Goal: Transaction & Acquisition: Purchase product/service

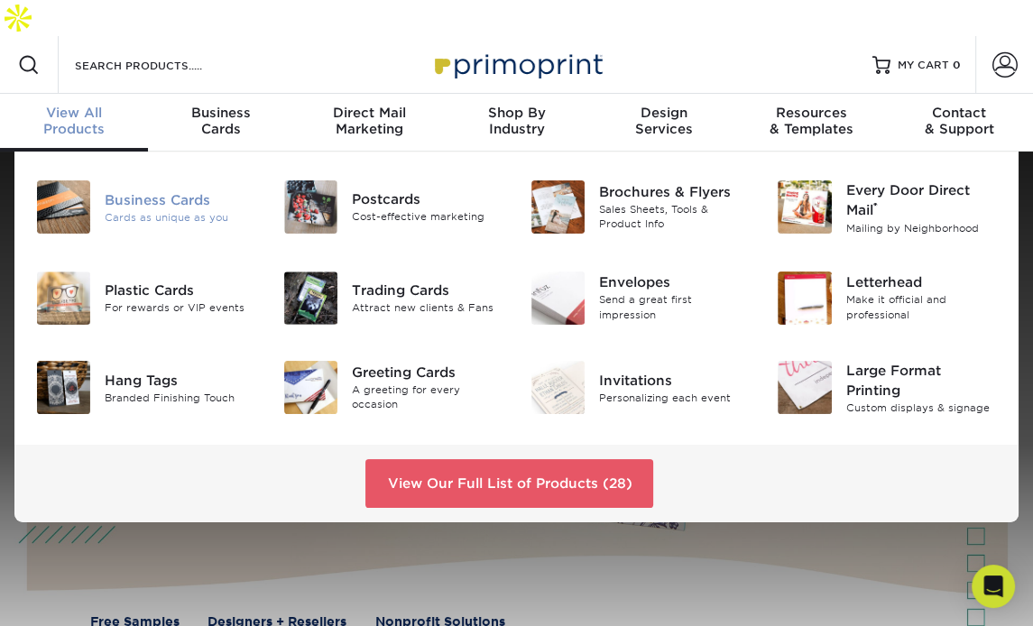
click at [148, 189] on div "Business Cards" at bounding box center [181, 199] width 152 height 20
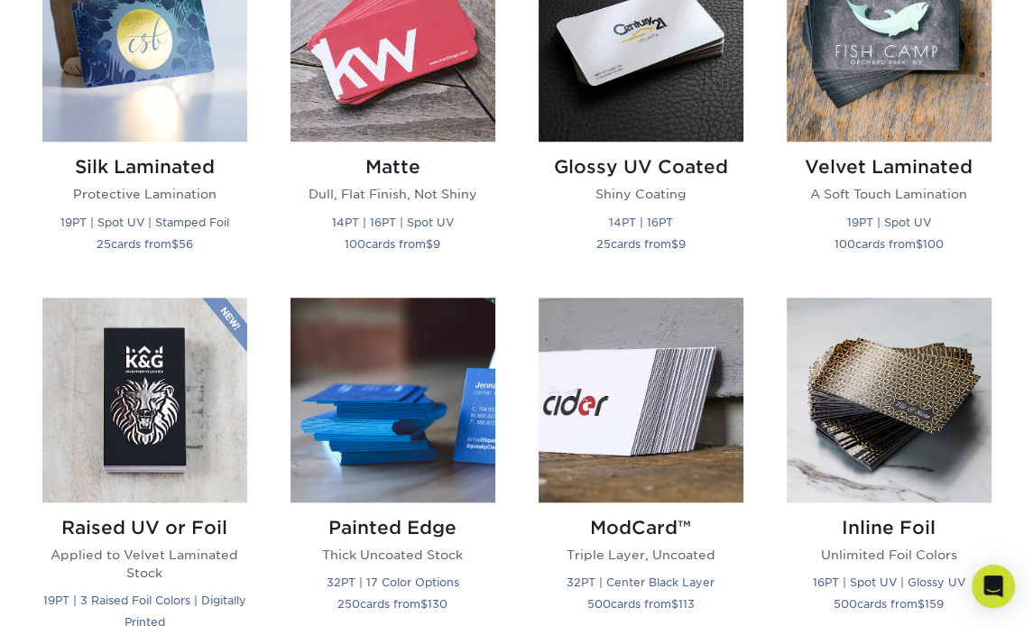
scroll to position [1041, 0]
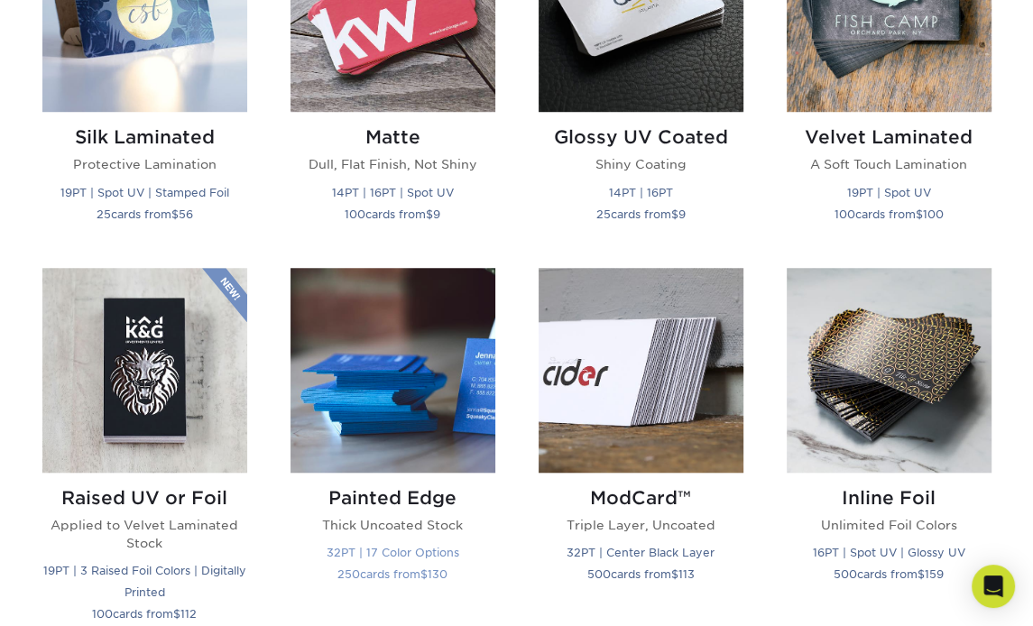
click at [368, 487] on h2 "Painted Edge" at bounding box center [392, 498] width 205 height 22
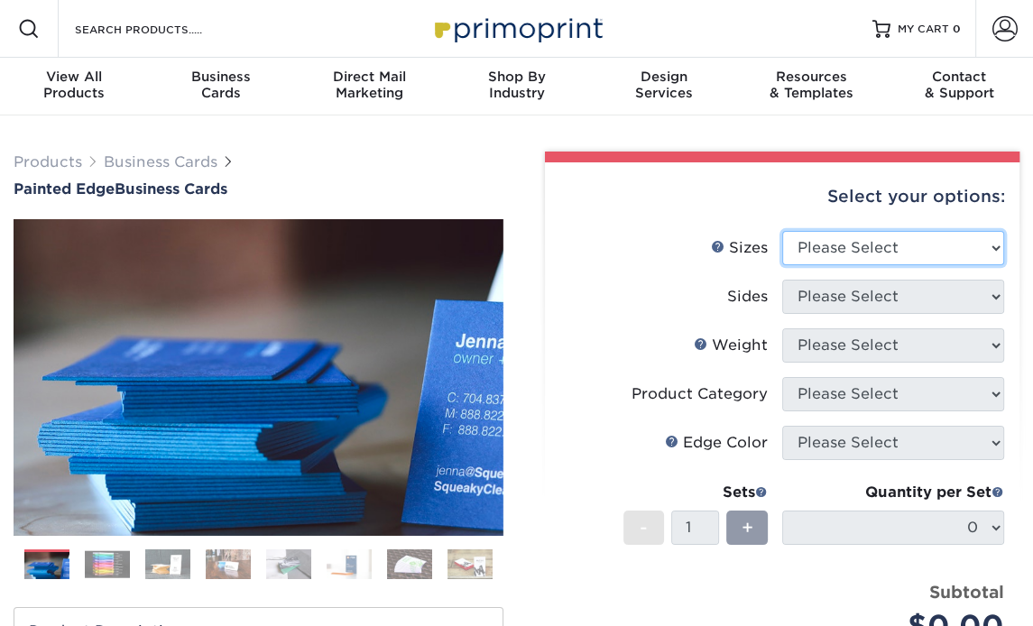
click at [848, 260] on select "Please Select 2" x 3.5" - Standard 2.125" x 3.375" - European 2.5" x 2.5" - Squ…" at bounding box center [893, 248] width 222 height 34
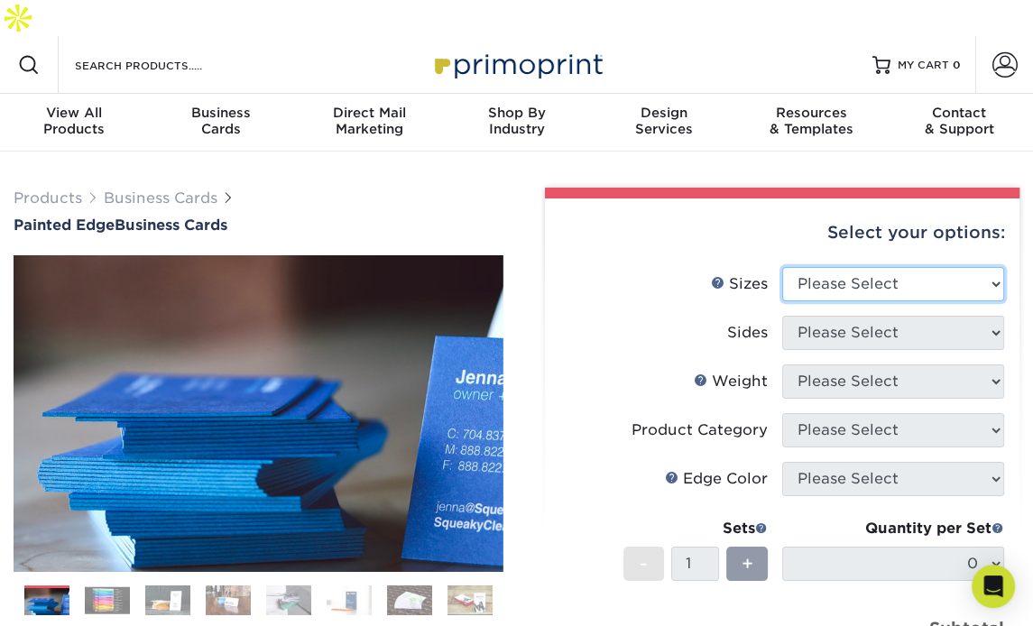
select select "2.00x3.50"
click at [782, 267] on select "Please Select 2" x 3.5" - Standard 2.125" x 3.375" - European 2.5" x 2.5" - Squ…" at bounding box center [893, 284] width 222 height 34
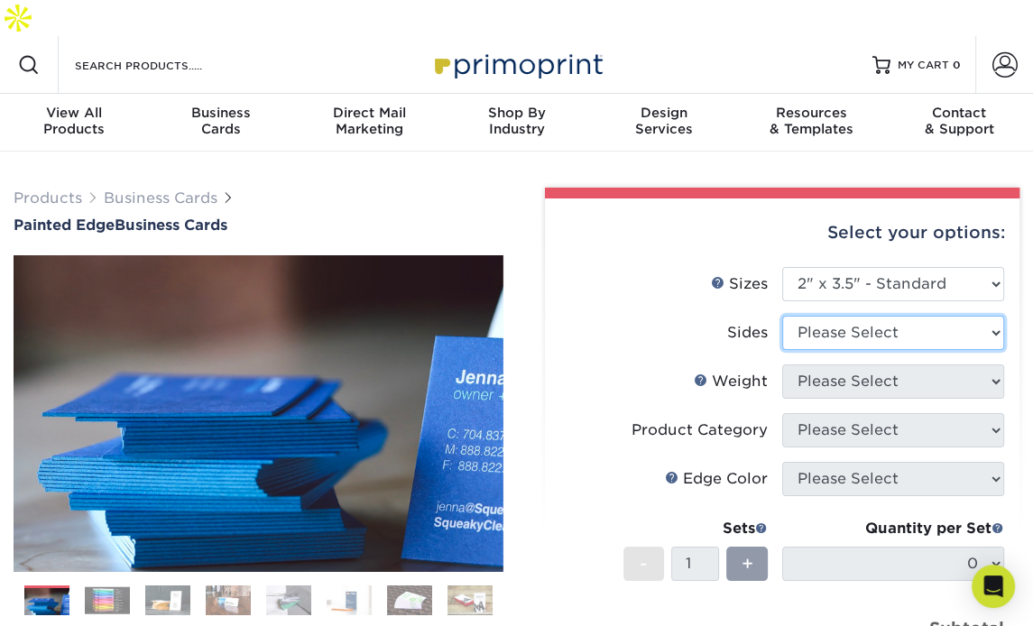
click at [829, 316] on select "Please Select Print Both Sides Print Front Only" at bounding box center [893, 333] width 222 height 34
select select "13abbda7-1d64-4f25-8bb2-c179b224825d"
click at [782, 316] on select "Please Select Print Both Sides Print Front Only" at bounding box center [893, 333] width 222 height 34
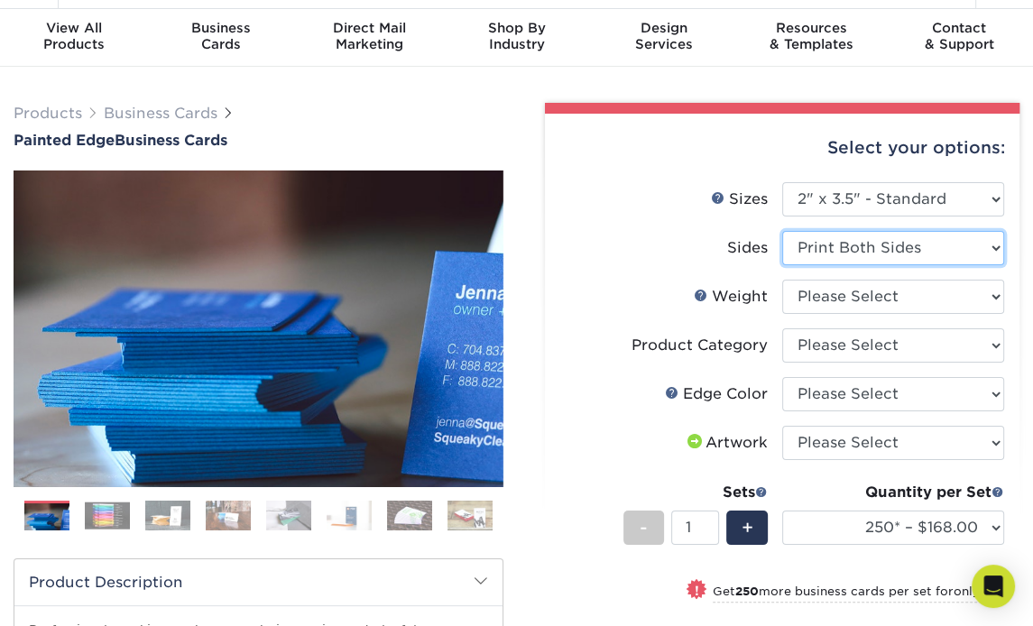
scroll to position [86, 0]
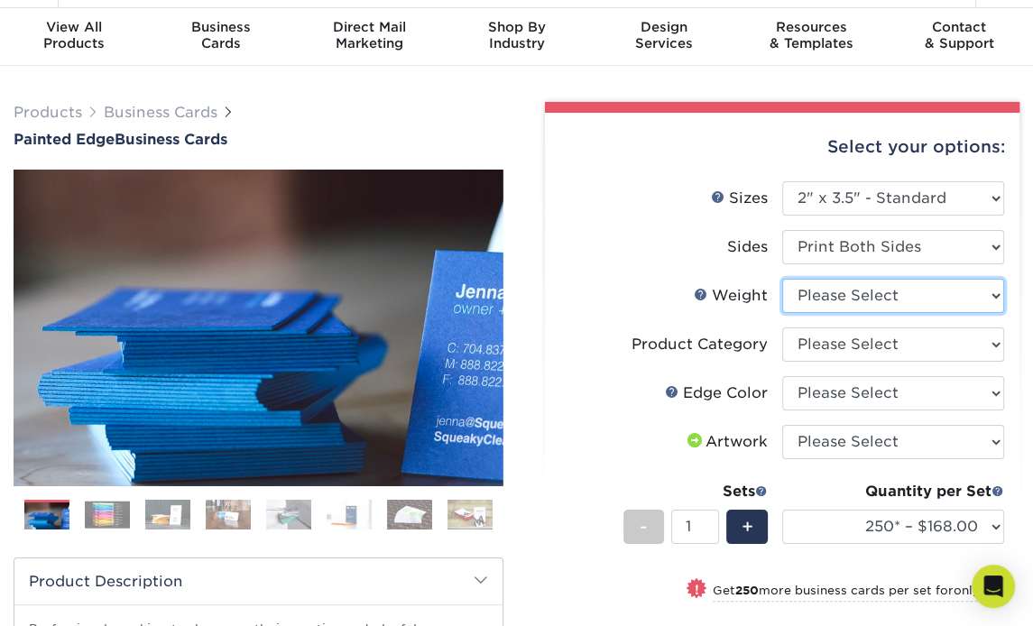
click at [871, 279] on select "Please Select 32PTUC" at bounding box center [893, 296] width 222 height 34
select select "32PTUC"
click at [782, 279] on select "Please Select 32PTUC" at bounding box center [893, 296] width 222 height 34
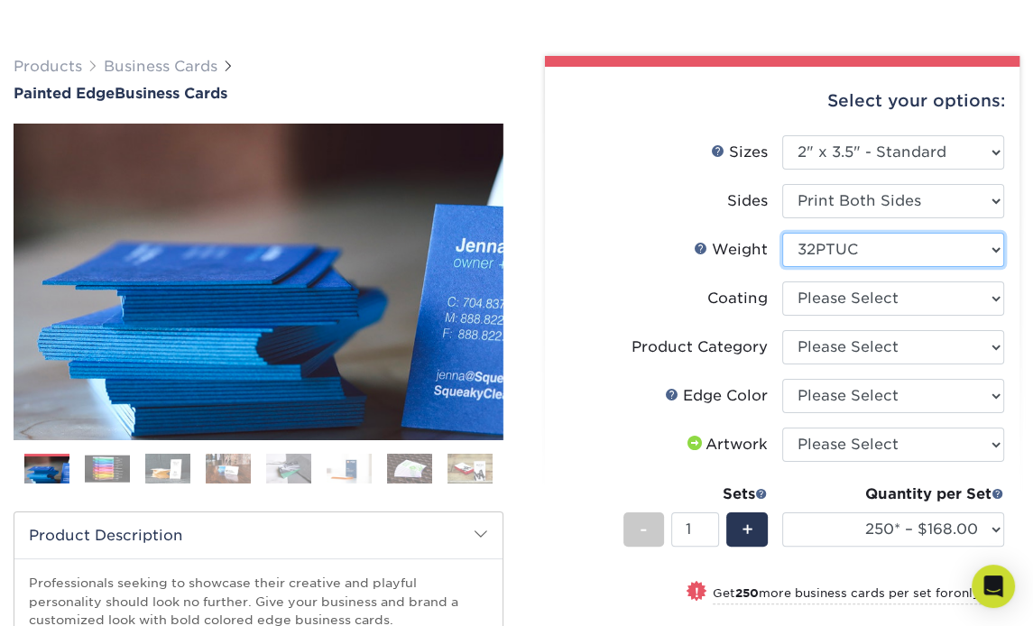
scroll to position [131, 0]
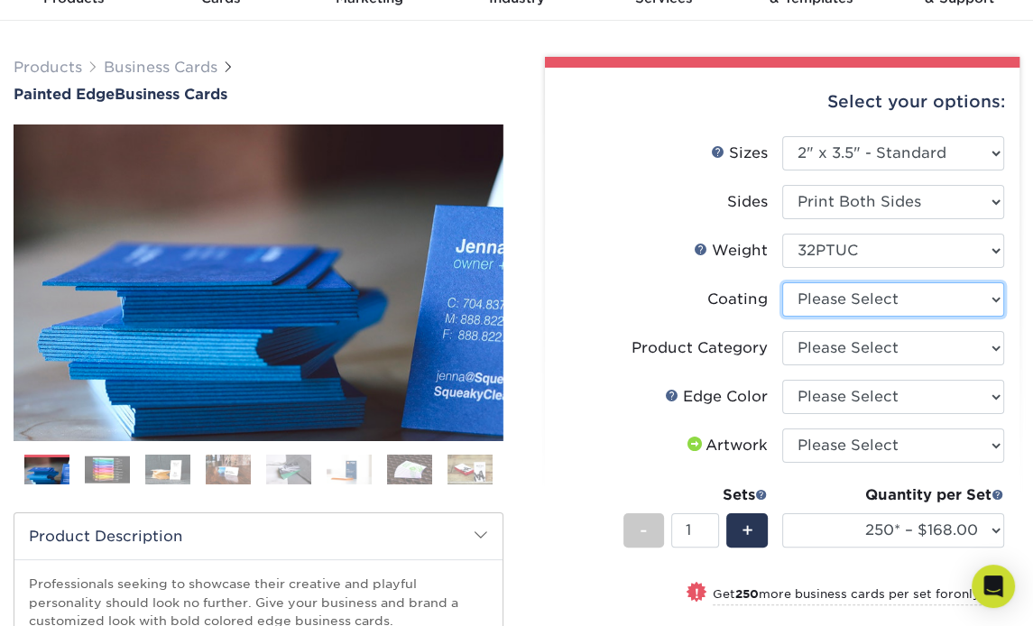
click at [892, 282] on select at bounding box center [893, 299] width 222 height 34
select select "3e7618de-abca-4bda-9f97-8b9129e913d8"
click at [782, 282] on select at bounding box center [893, 299] width 222 height 34
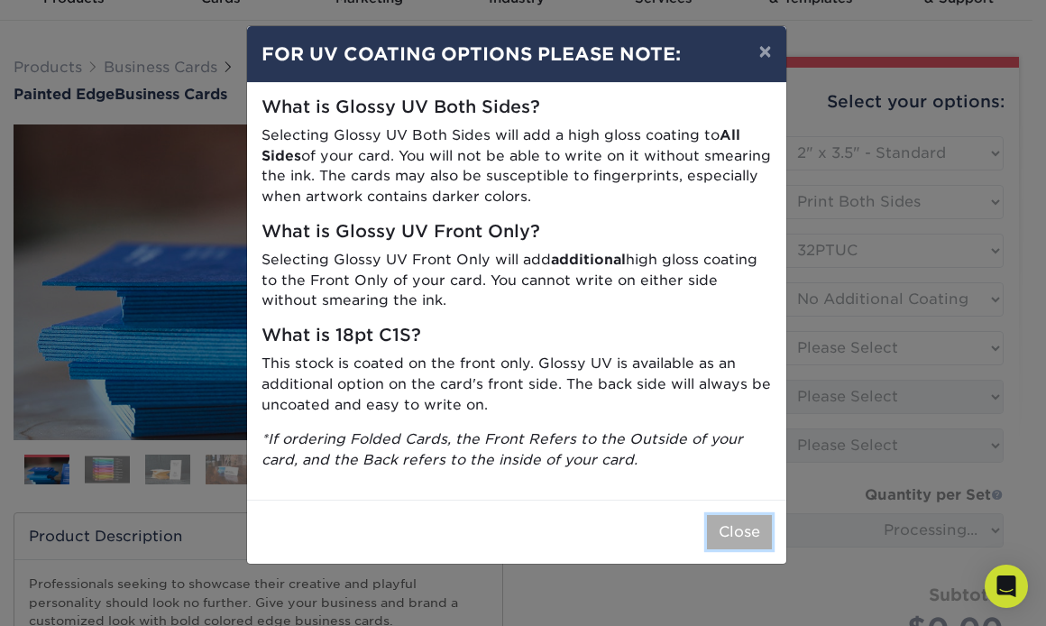
click at [734, 537] on button "Close" at bounding box center [739, 532] width 65 height 34
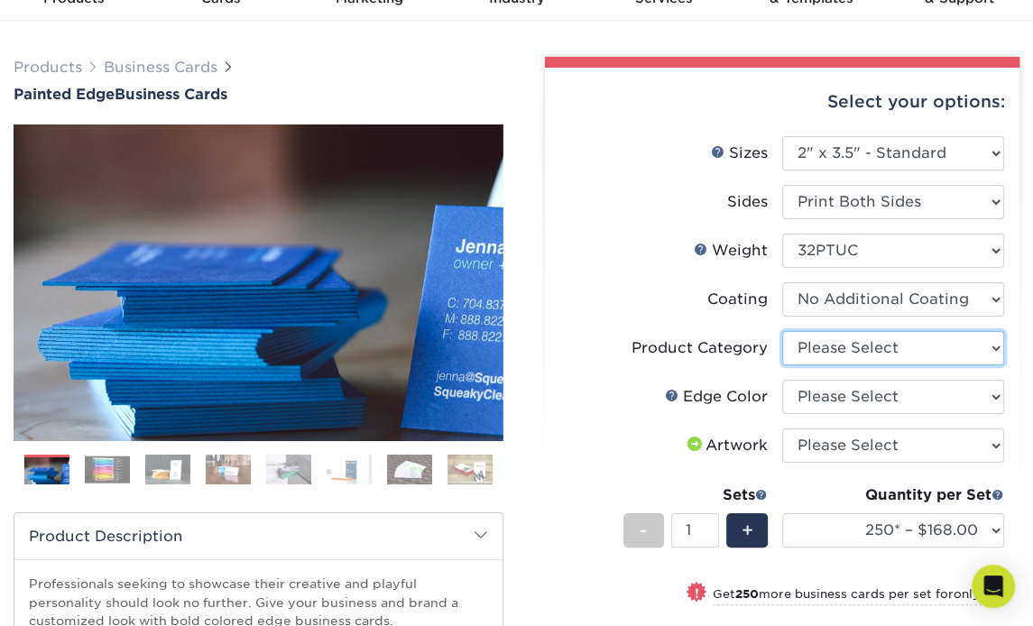
click at [846, 331] on select "Please Select Business Cards" at bounding box center [893, 348] width 222 height 34
select select "3b5148f1-0588-4f88-a218-97bcfdce65c1"
click at [782, 331] on select "Please Select Business Cards" at bounding box center [893, 348] width 222 height 34
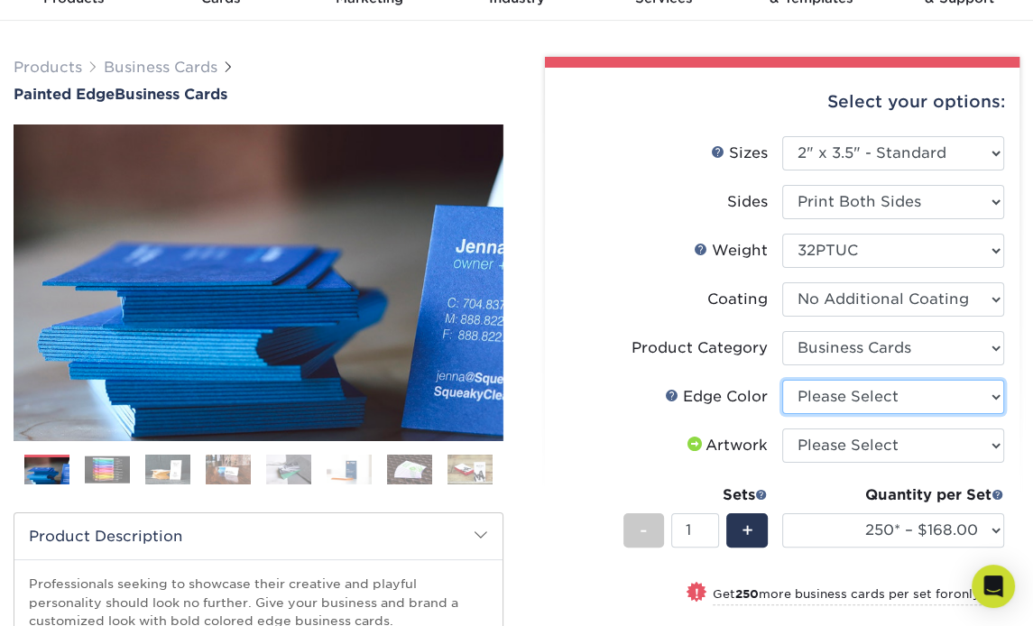
click at [813, 380] on select "Please Select Charcoal Black Brown Blue Pearlescent Blue Pearlescent Gold Pearl…" at bounding box center [893, 397] width 222 height 34
select select "211cd225-22d2-46f5-b9be-c5fa0d34557d"
click at [782, 380] on select "Please Select Charcoal Black Brown Blue Pearlescent Blue Pearlescent Gold Pearl…" at bounding box center [893, 397] width 222 height 34
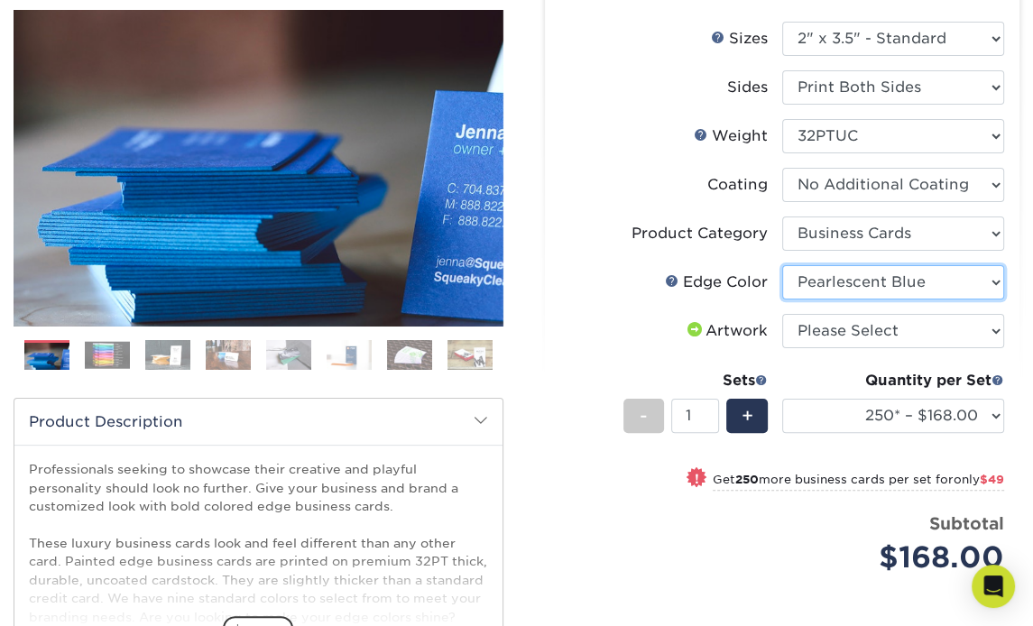
scroll to position [279, 0]
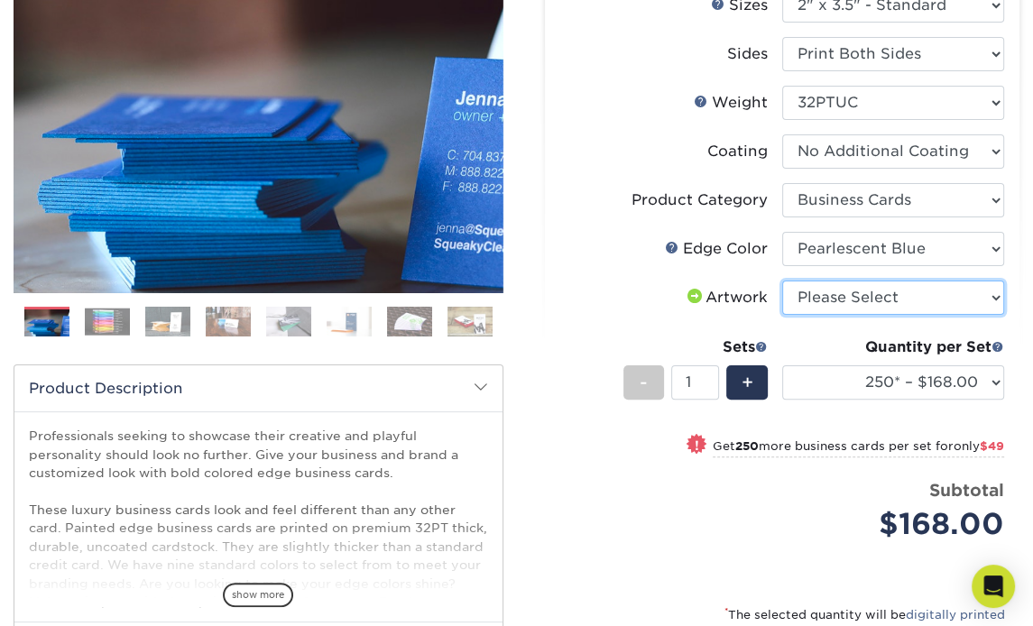
click at [839, 280] on select "Please Select I will upload files I need a design - $100" at bounding box center [893, 297] width 222 height 34
select select "upload"
click at [782, 280] on select "Please Select I will upload files I need a design - $100" at bounding box center [893, 297] width 222 height 34
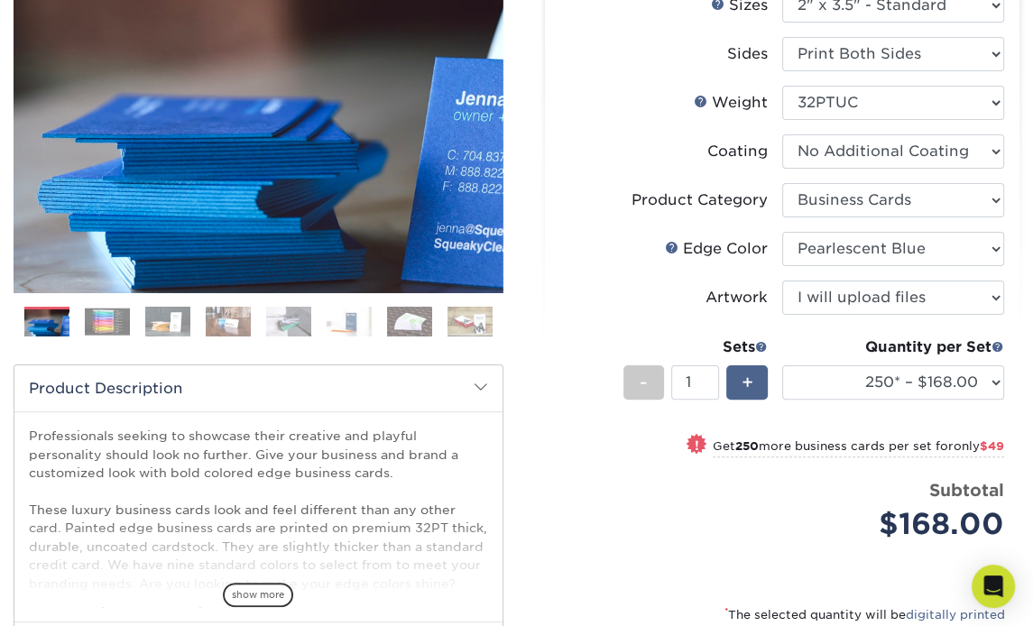
click at [749, 369] on span "+" at bounding box center [747, 382] width 12 height 27
type input "2"
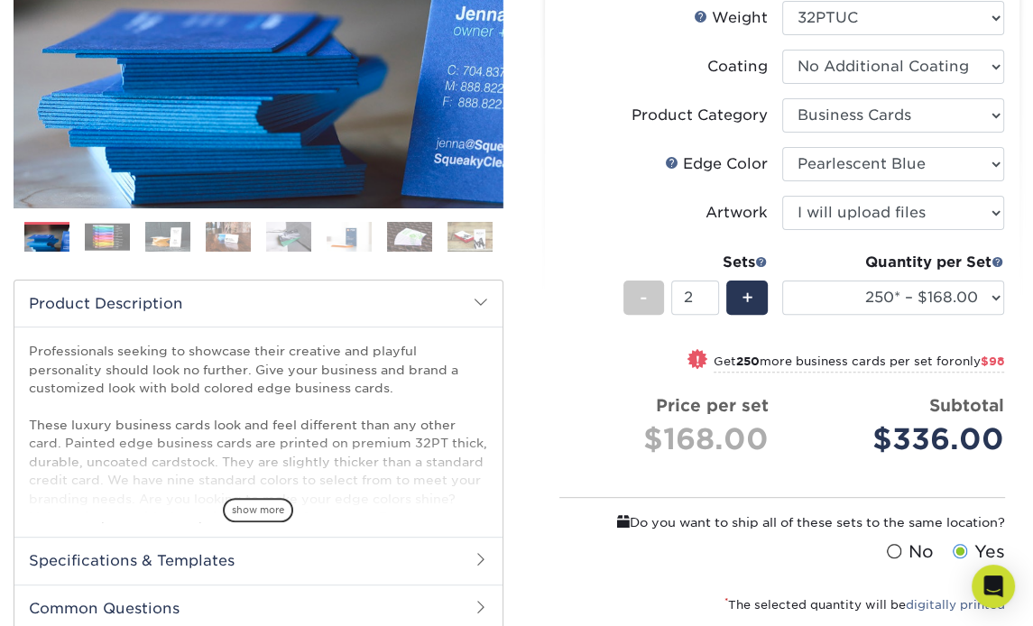
scroll to position [372, 0]
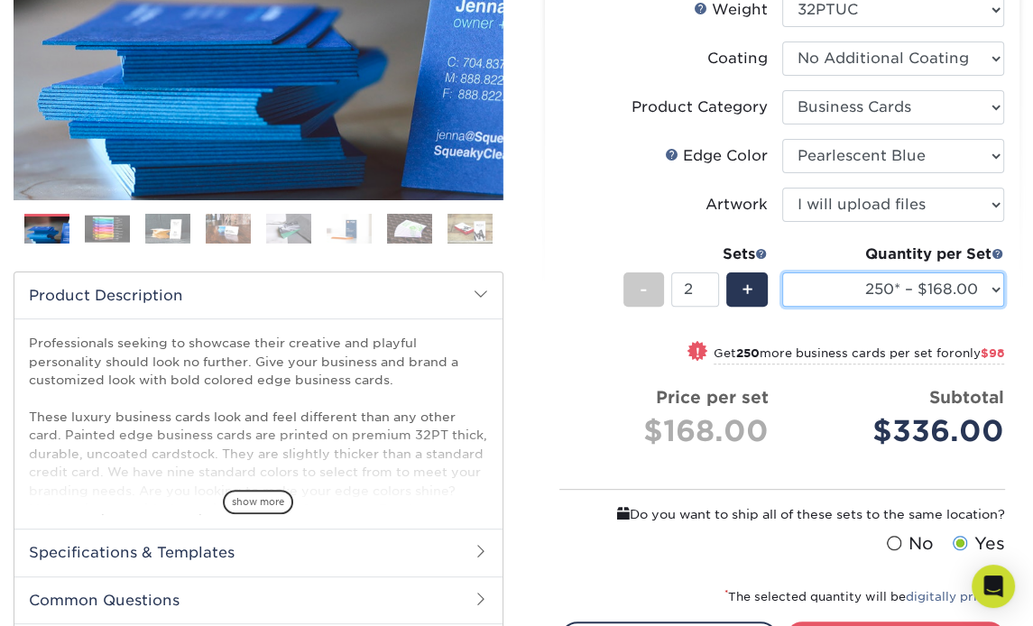
click at [879, 272] on select "250* – $168.00 500* – $217.00 1000* – $339.00" at bounding box center [893, 289] width 222 height 34
select select "500* – $217.00"
click at [782, 272] on select "250* – $168.00 500* – $217.00 1000* – $339.00" at bounding box center [893, 289] width 222 height 34
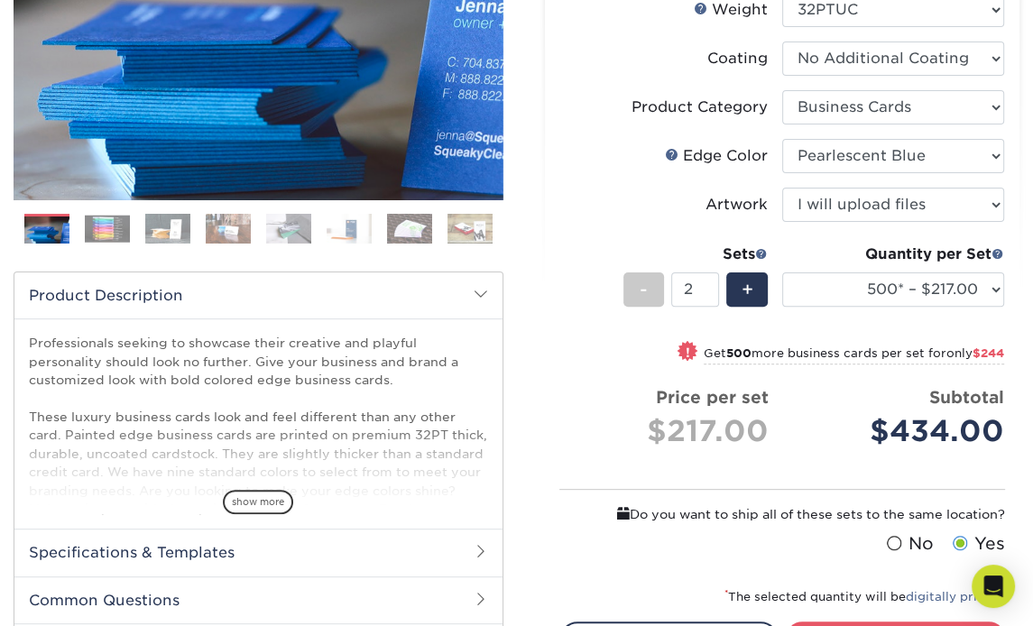
click at [528, 357] on div "Select your options: Sizes Help Sizes Please Select 2" x 3.5" - Standard" at bounding box center [775, 298] width 517 height 964
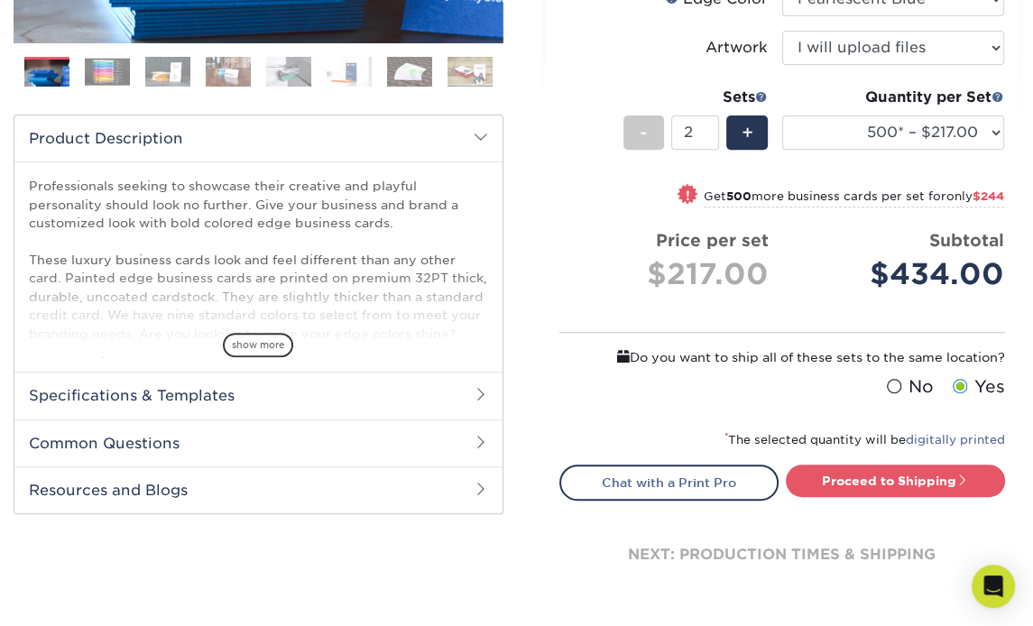
scroll to position [545, 0]
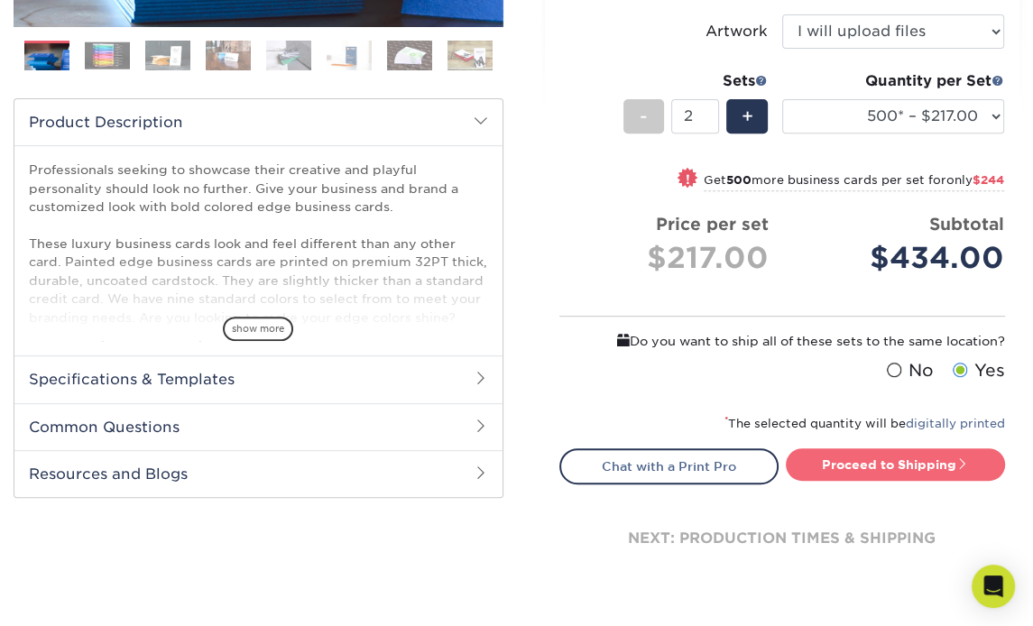
click at [894, 448] on link "Proceed to Shipping" at bounding box center [895, 464] width 219 height 32
type input "Set 1"
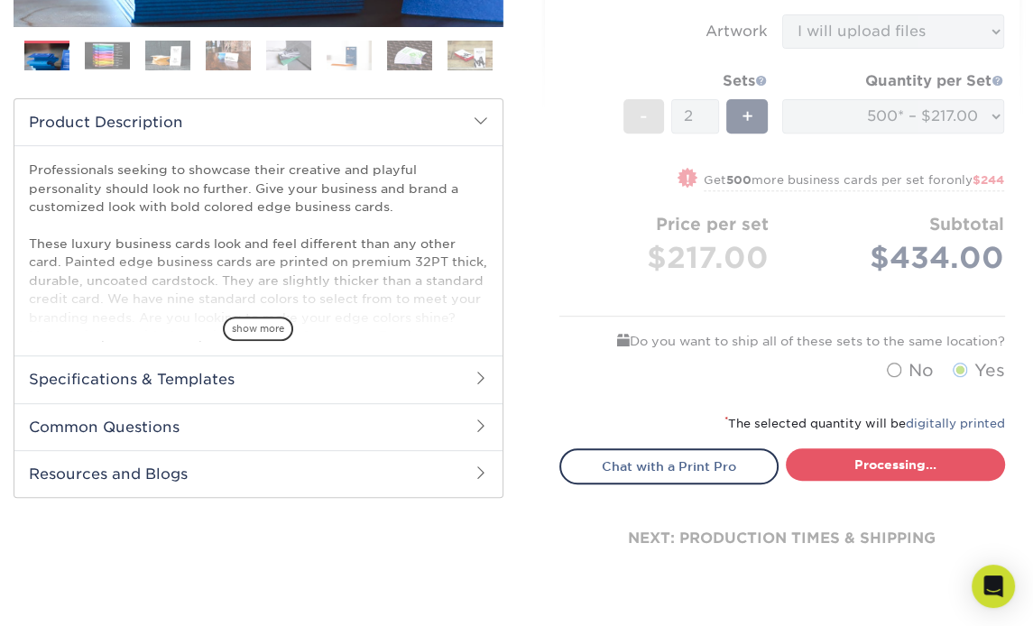
select select "31d45b01-d4a6-4b39-b84d-4391606115ca"
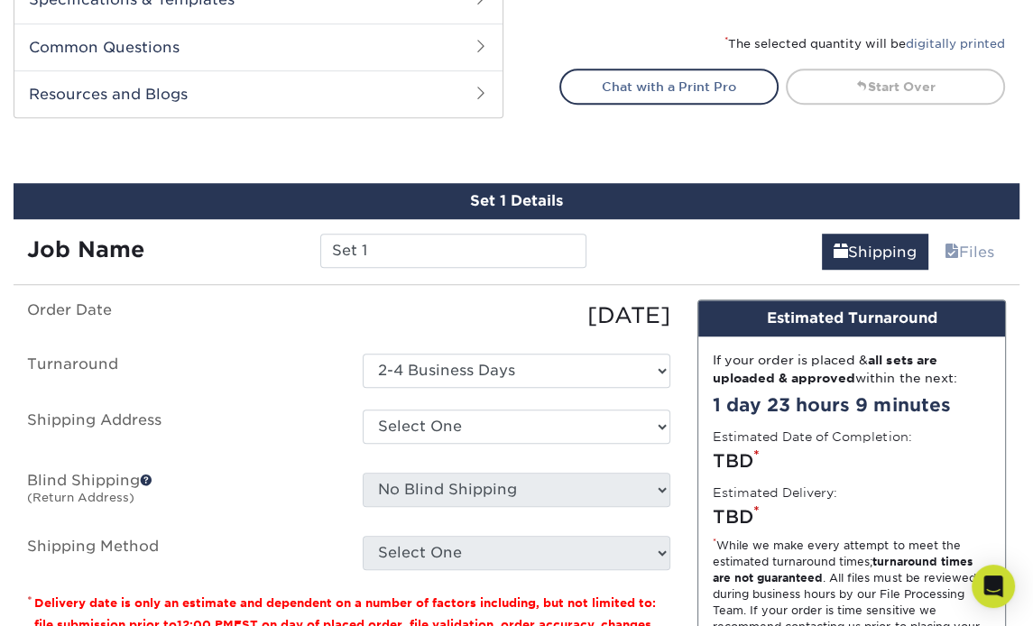
scroll to position [1005, 0]
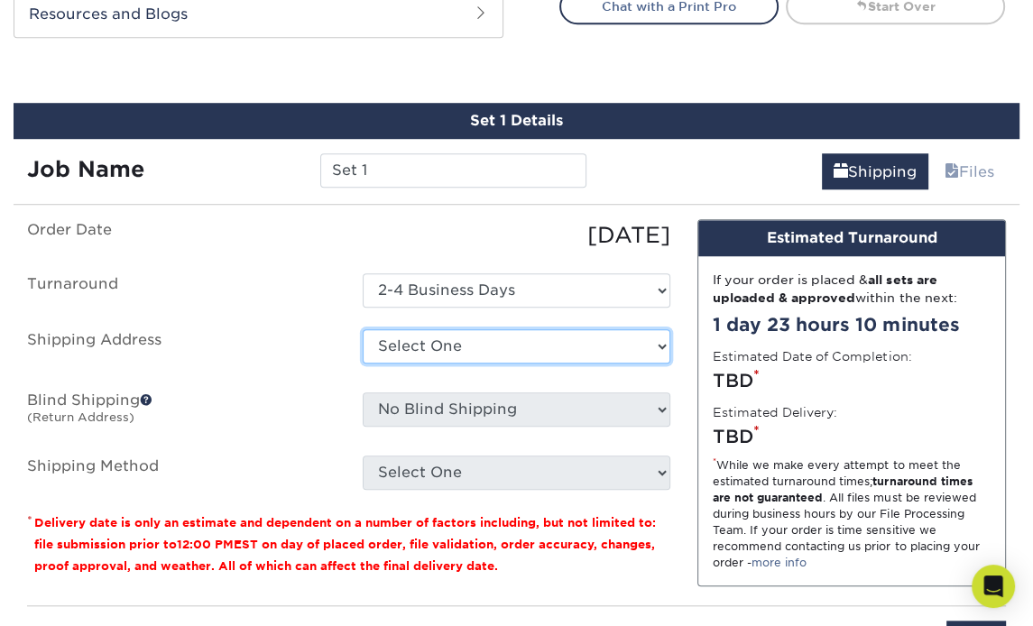
click at [422, 329] on select "Select One + Add New Address - Login" at bounding box center [517, 346] width 308 height 34
click at [363, 363] on select "Select One + Add New Address - Login" at bounding box center [517, 346] width 308 height 34
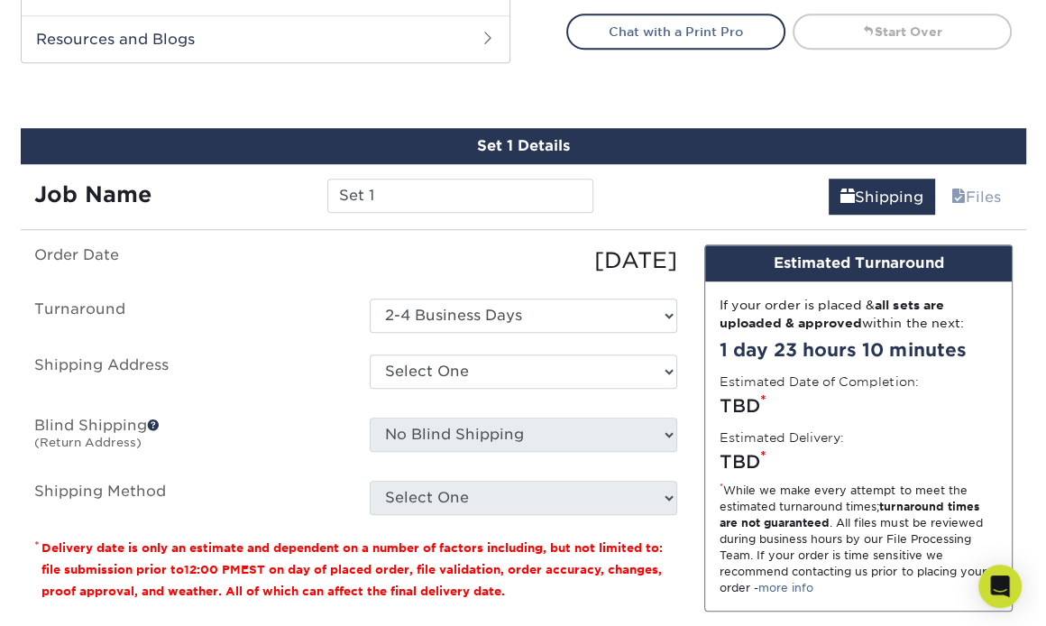
scroll to position [982, 0]
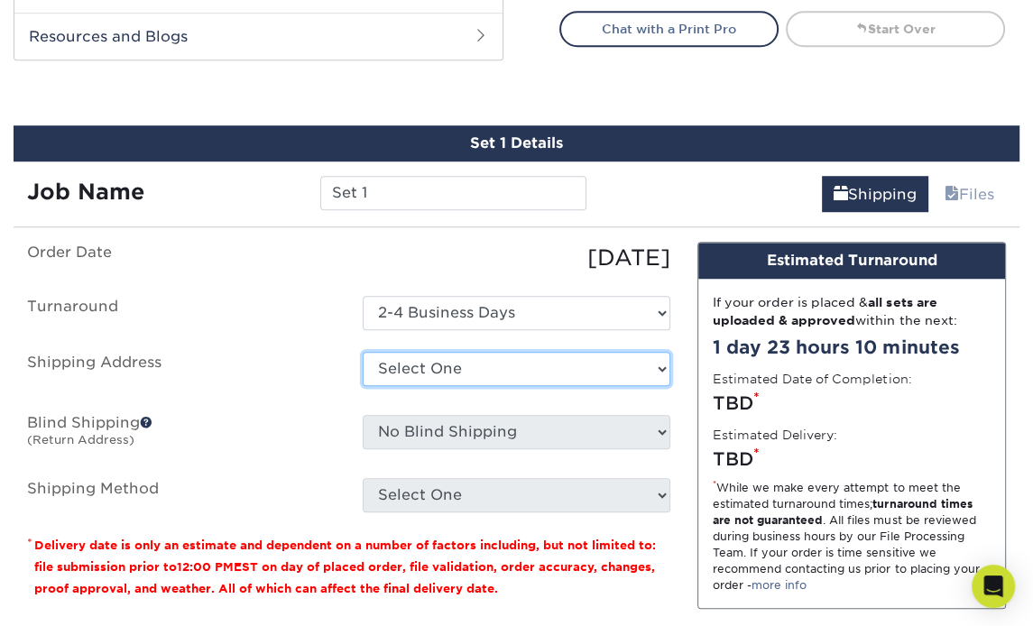
click at [621, 352] on select "Select One + Add New Address - Login" at bounding box center [517, 369] width 308 height 34
select select "newaddress"
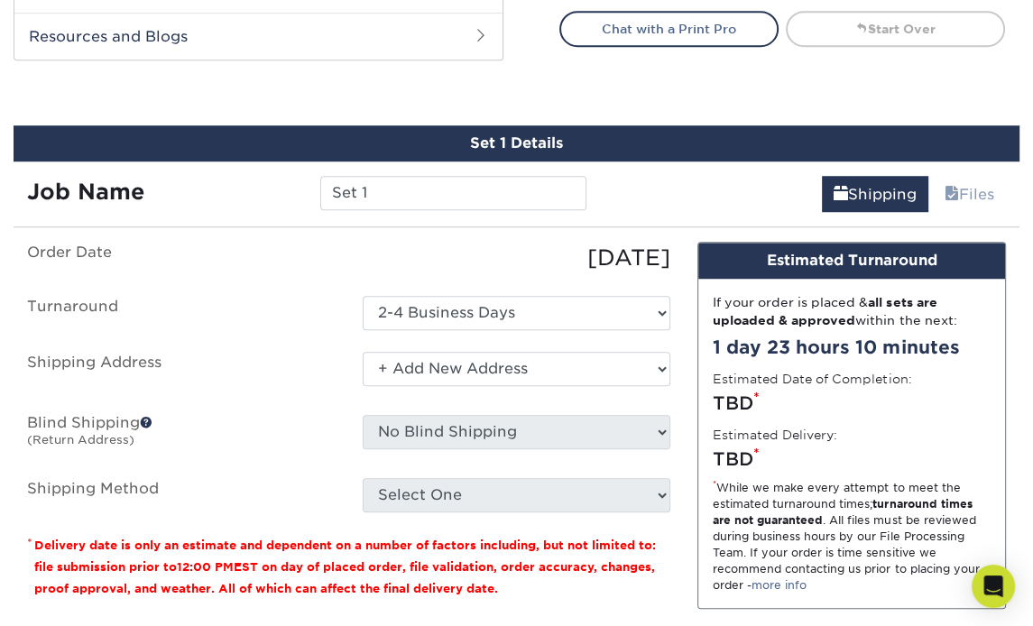
click at [363, 352] on select "Select One + Add New Address - Login" at bounding box center [517, 369] width 308 height 34
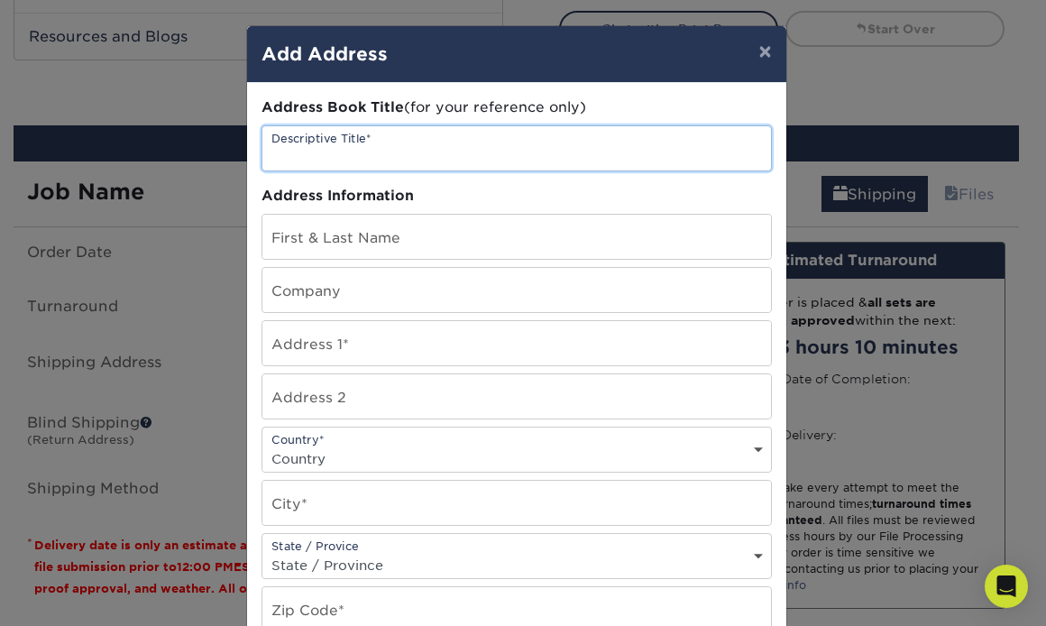
click at [380, 138] on input "text" at bounding box center [516, 148] width 509 height 44
type input "Office"
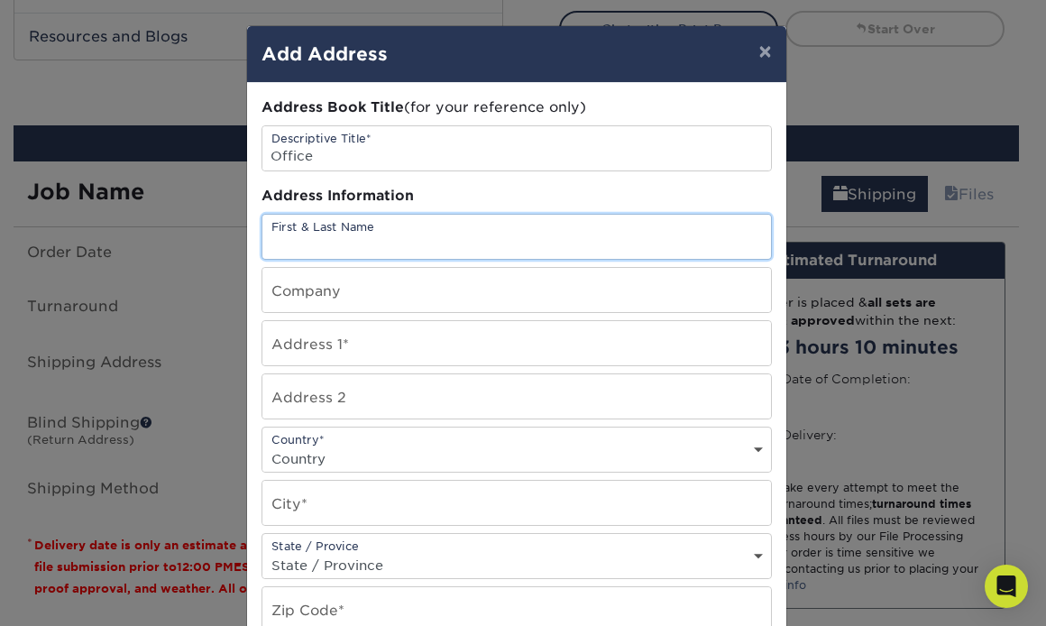
click at [339, 228] on input "text" at bounding box center [516, 237] width 509 height 44
type input "Ted Tagalakis"
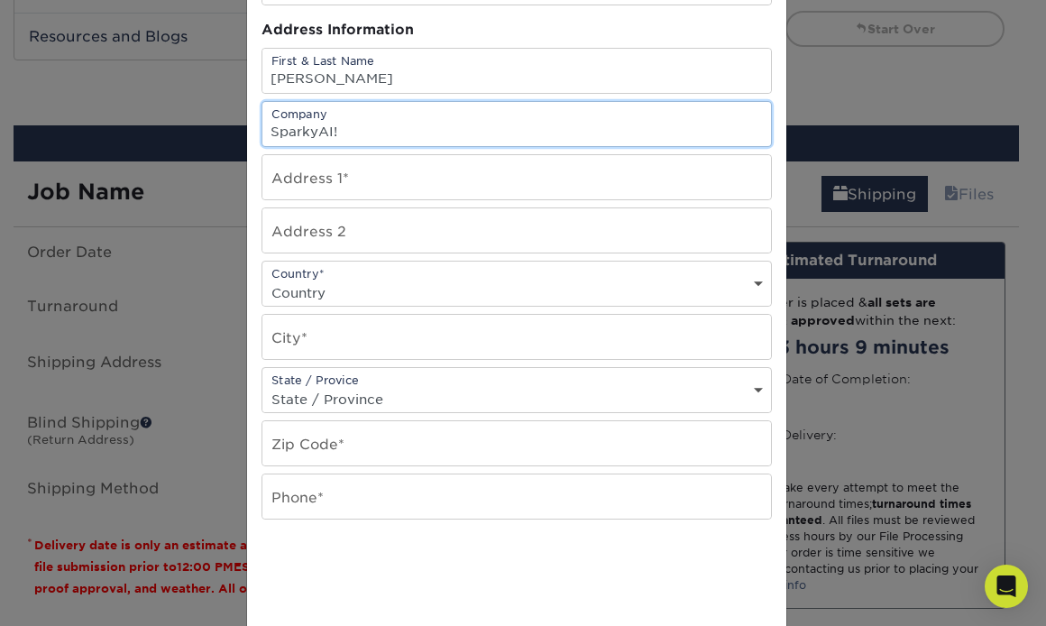
scroll to position [173, 0]
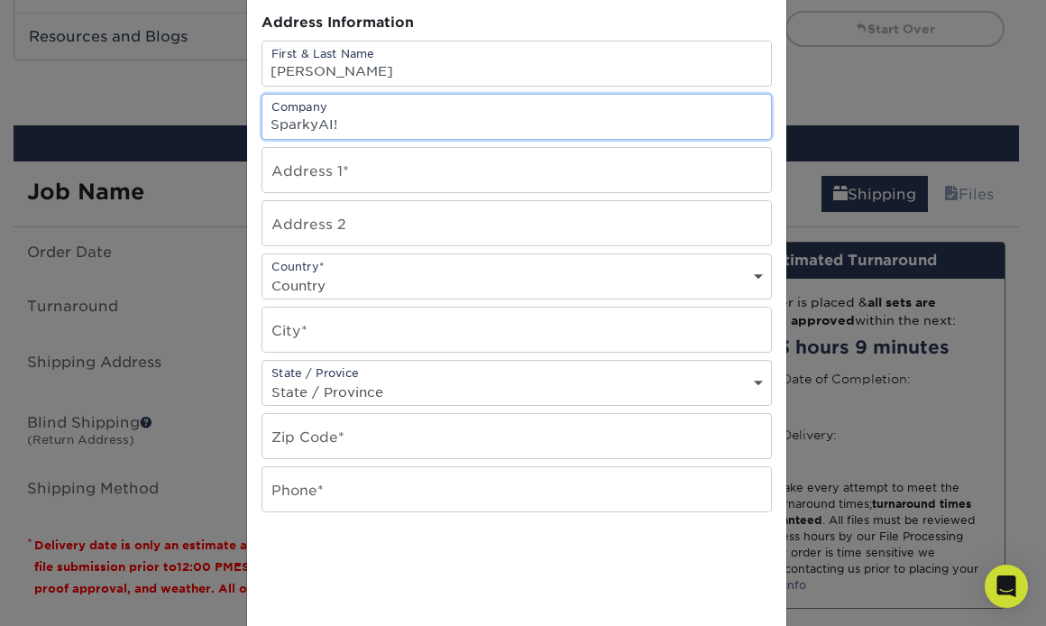
type input "SparkyAI!"
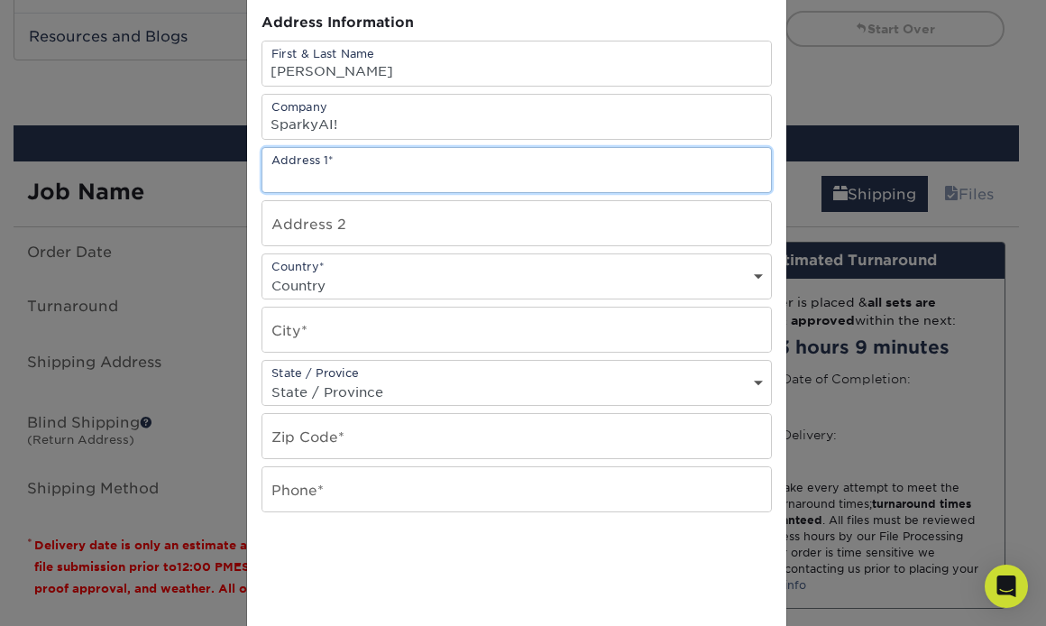
click at [334, 177] on input "text" at bounding box center [516, 170] width 509 height 44
type input "235 Mitchell St SW"
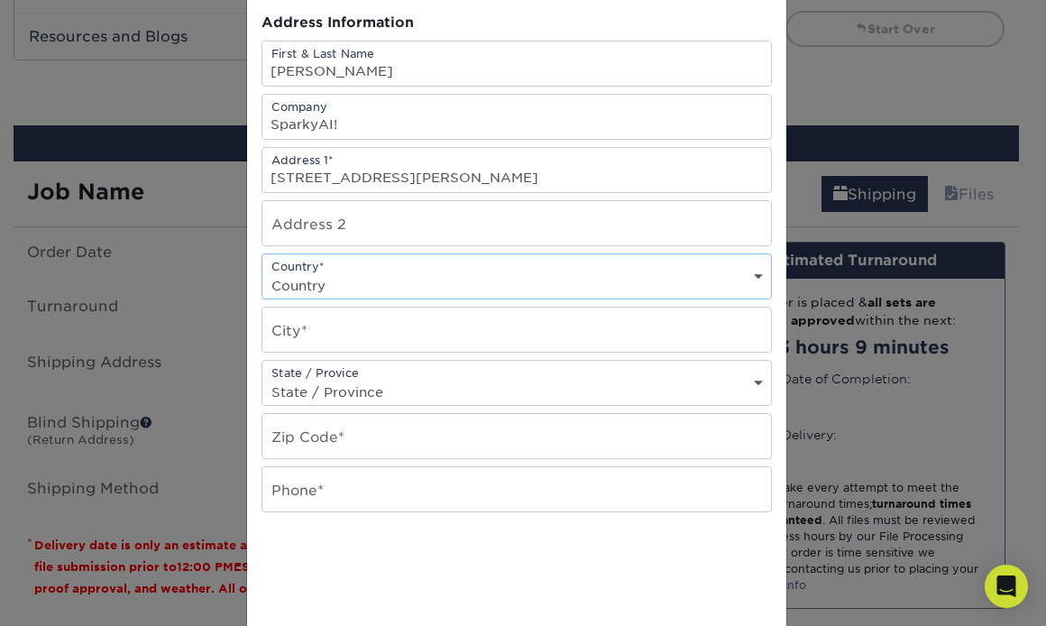
click at [329, 272] on select "Country United States Canada ----------------------------- Afghanistan Albania …" at bounding box center [516, 285] width 509 height 26
select select "US"
click at [262, 272] on select "Country United States Canada ----------------------------- Afghanistan Albania …" at bounding box center [516, 285] width 509 height 26
click at [308, 326] on input "text" at bounding box center [516, 330] width 509 height 44
type input "N"
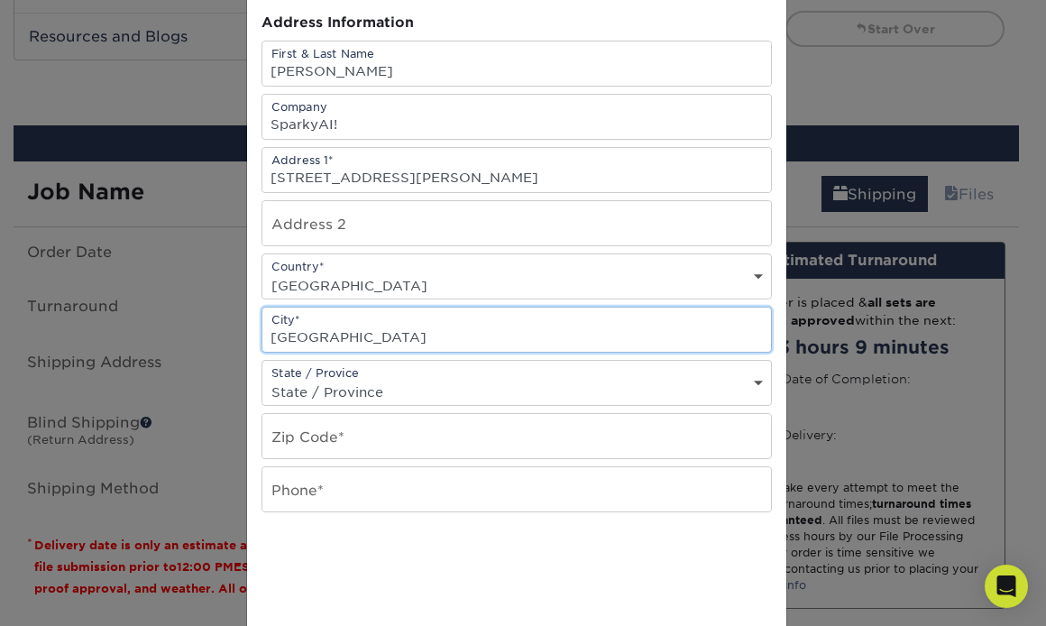
type input "Atlanta"
click at [322, 389] on select "State / Province Alabama Alaska Arizona Arkansas California Colorado Connecticu…" at bounding box center [516, 392] width 509 height 26
select select "GA"
click at [262, 379] on select "State / Province Alabama Alaska Arizona Arkansas California Colorado Connecticu…" at bounding box center [516, 392] width 509 height 26
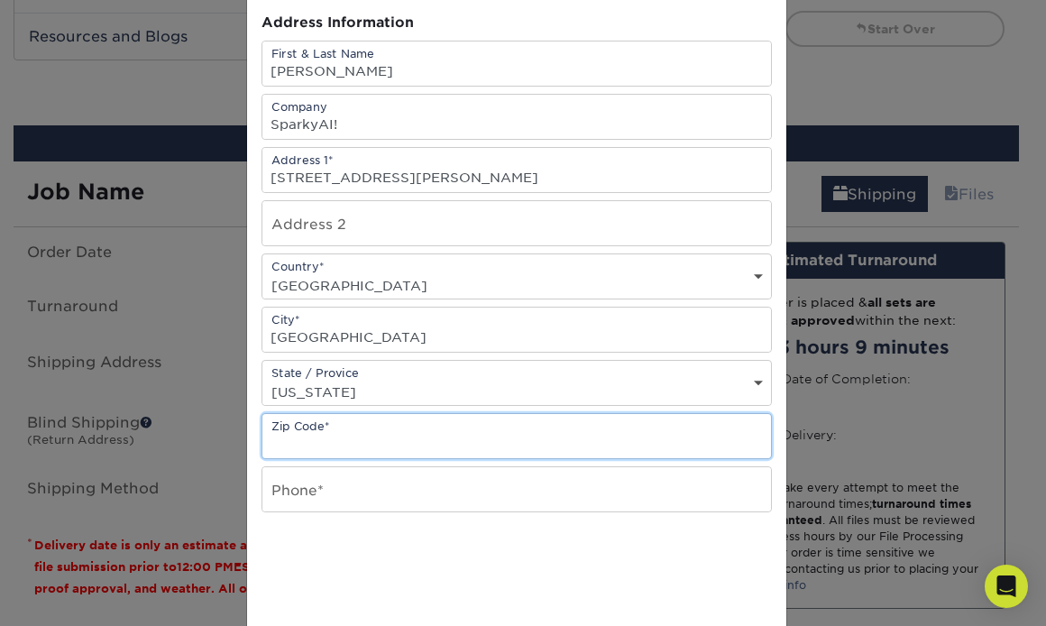
click at [317, 437] on input "text" at bounding box center [516, 436] width 509 height 44
type input "30303"
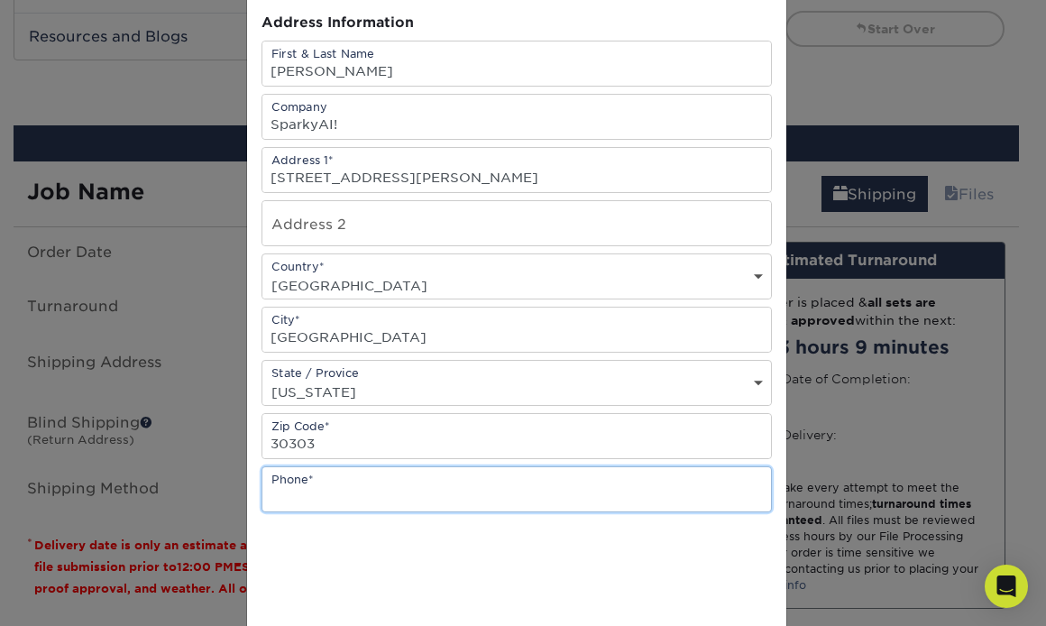
click at [324, 485] on input "text" at bounding box center [516, 489] width 509 height 44
type input "4042710131"
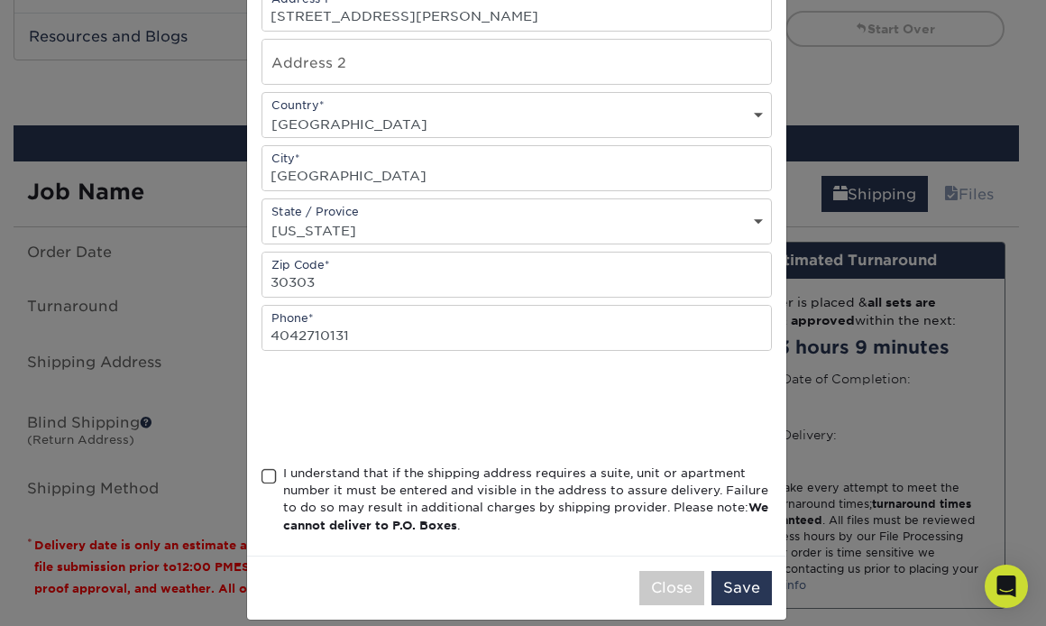
scroll to position [350, 0]
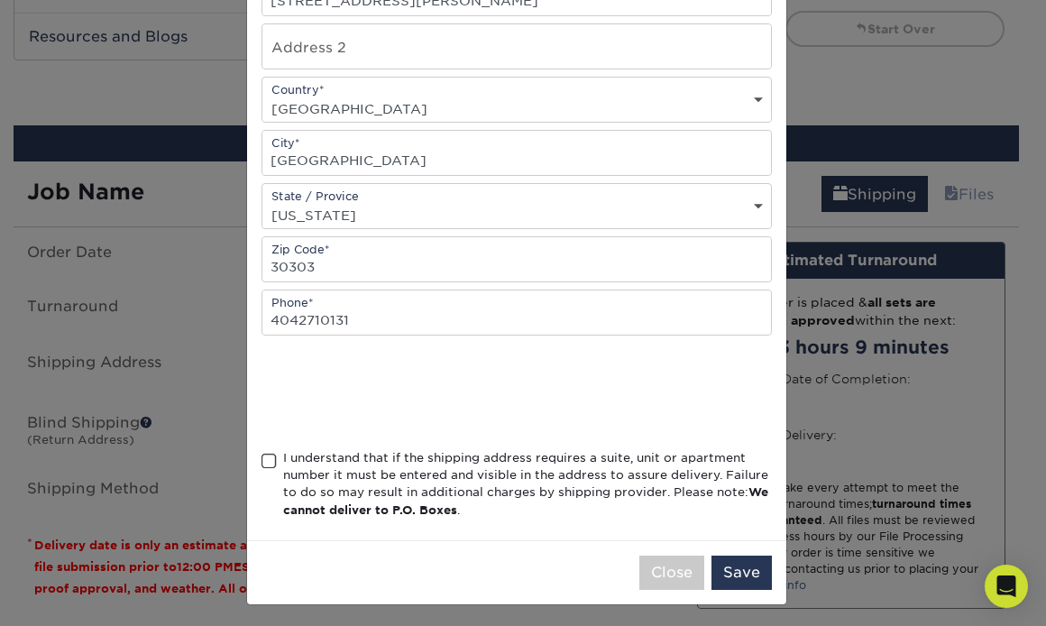
click at [262, 461] on span at bounding box center [269, 461] width 15 height 17
click at [0, 0] on input "I understand that if the shipping address requires a suite, unit or apartment n…" at bounding box center [0, 0] width 0 height 0
click at [740, 571] on button "Save" at bounding box center [742, 573] width 60 height 34
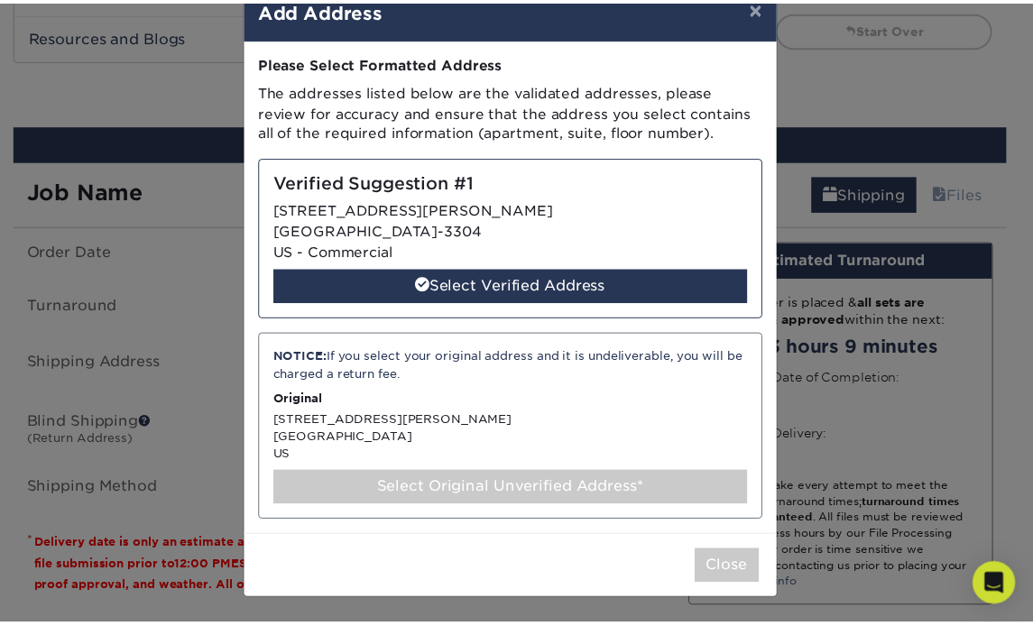
scroll to position [41, 0]
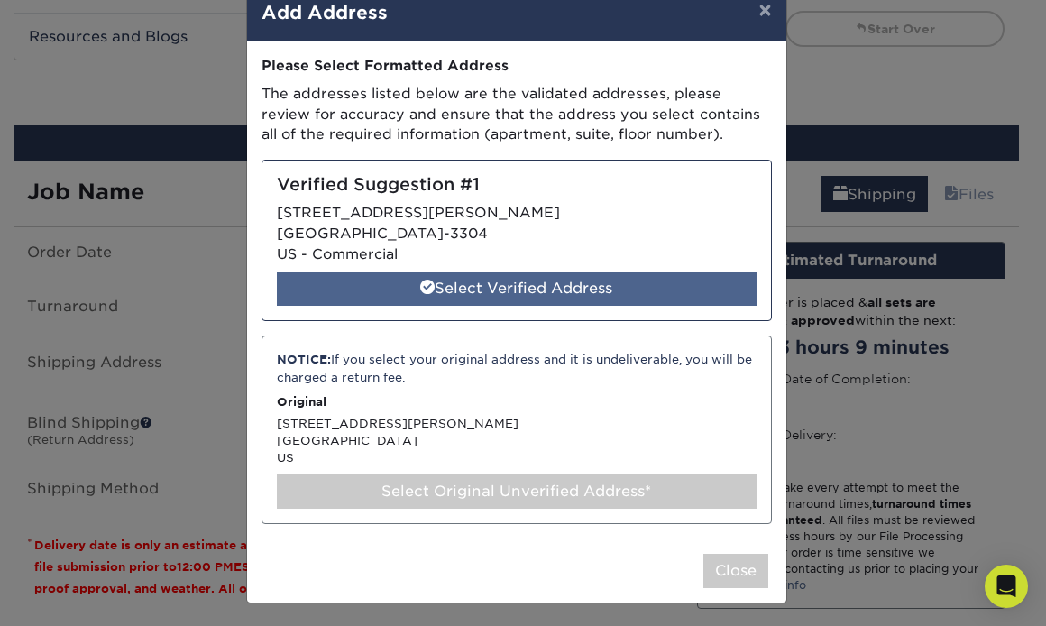
click at [496, 284] on div "Select Verified Address" at bounding box center [517, 288] width 480 height 34
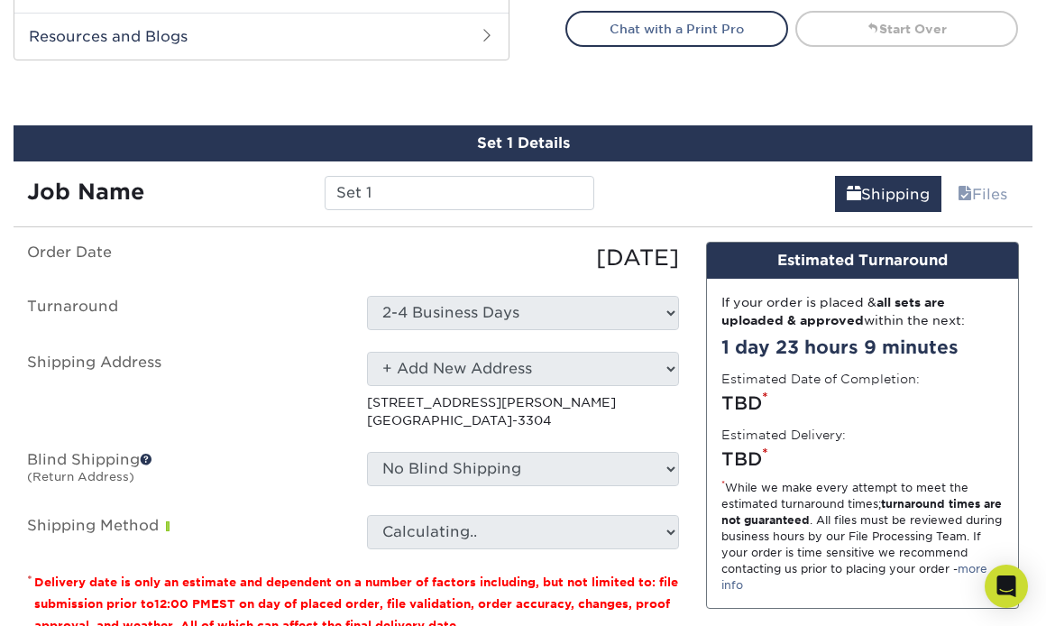
select select "286648"
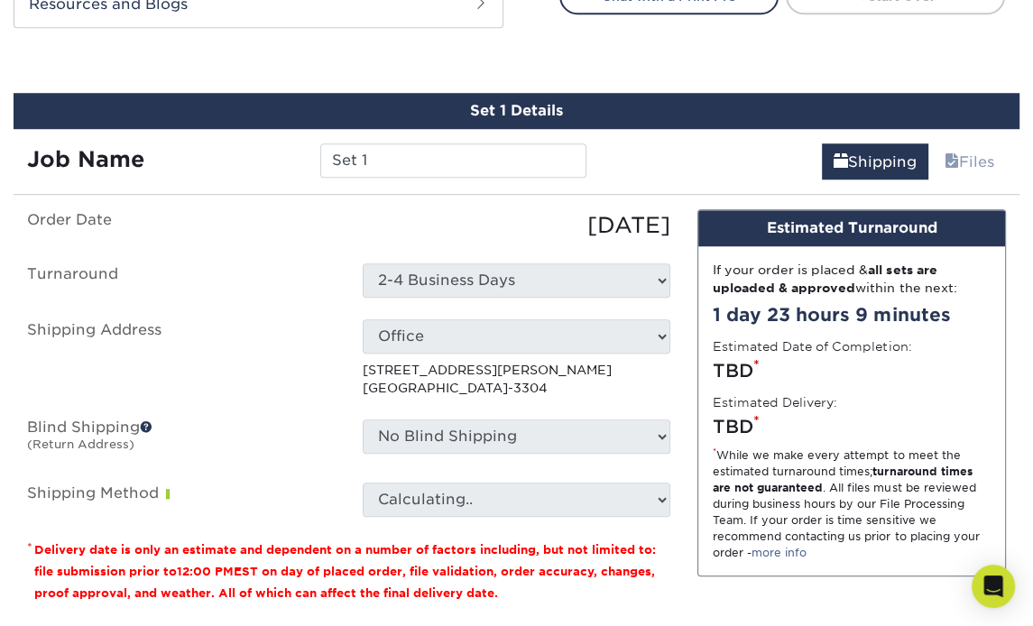
scroll to position [1021, 0]
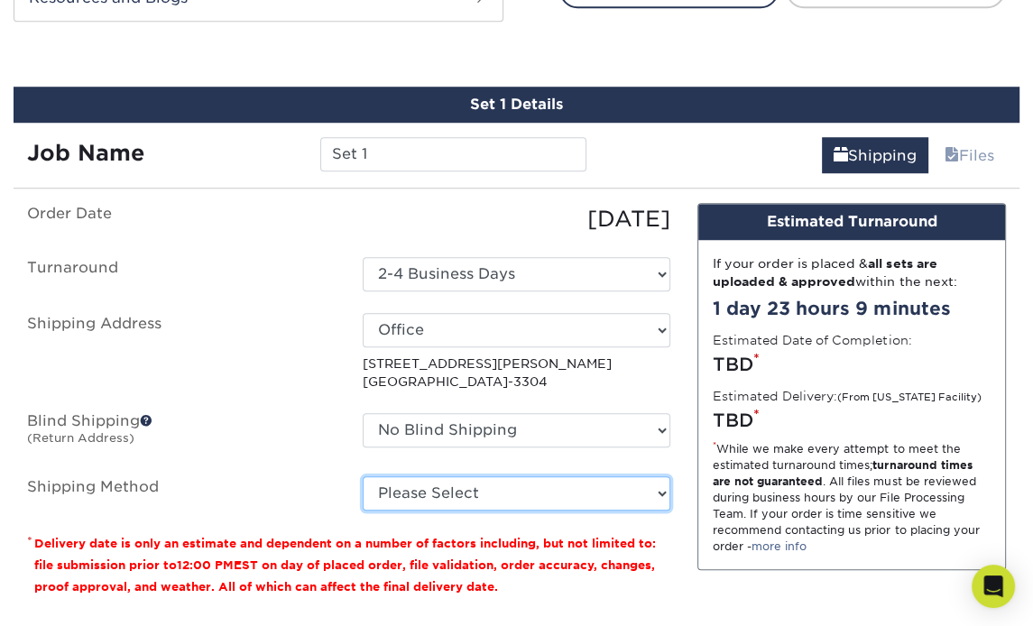
click at [409, 476] on select "Please Select Ground Shipping (+$15.86) 3 Day Shipping Service (+$19.43) 2 Day …" at bounding box center [517, 493] width 308 height 34
click at [363, 476] on select "Please Select Ground Shipping (+$15.86) 3 Day Shipping Service (+$19.43) 2 Day …" at bounding box center [517, 493] width 308 height 34
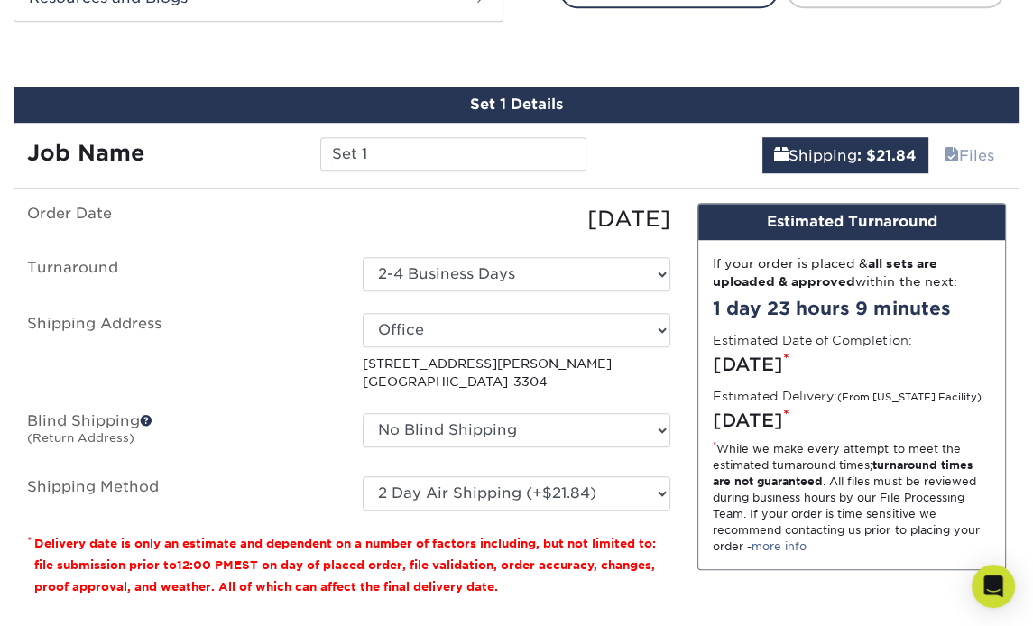
click at [329, 475] on fieldset "Order Date 10/04/2025 Turnaround Select One 2-4 Business Days Shipping Address …" at bounding box center [348, 367] width 643 height 329
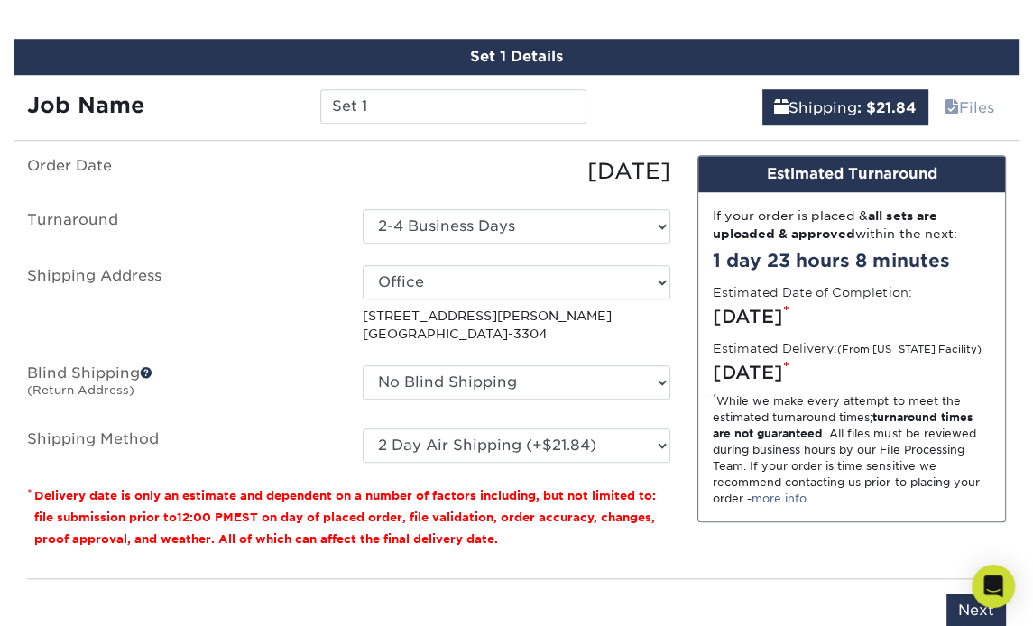
scroll to position [1070, 0]
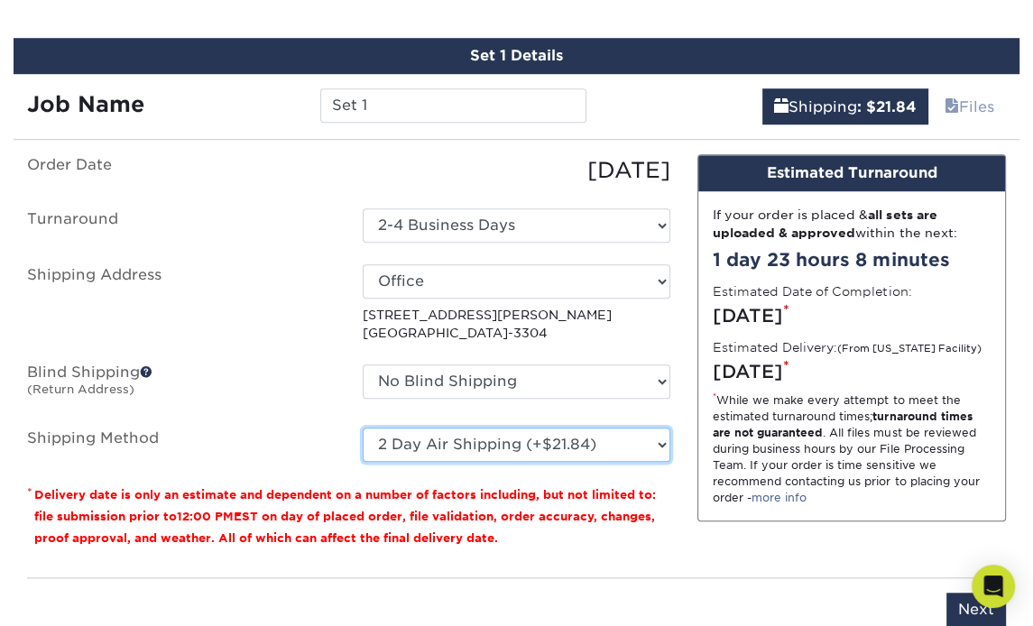
click at [512, 427] on select "Please Select Ground Shipping (+$15.86) 3 Day Shipping Service (+$19.43) 2 Day …" at bounding box center [517, 444] width 308 height 34
select select "13"
click at [363, 427] on select "Please Select Ground Shipping (+$15.86) 3 Day Shipping Service (+$19.43) 2 Day …" at bounding box center [517, 444] width 308 height 34
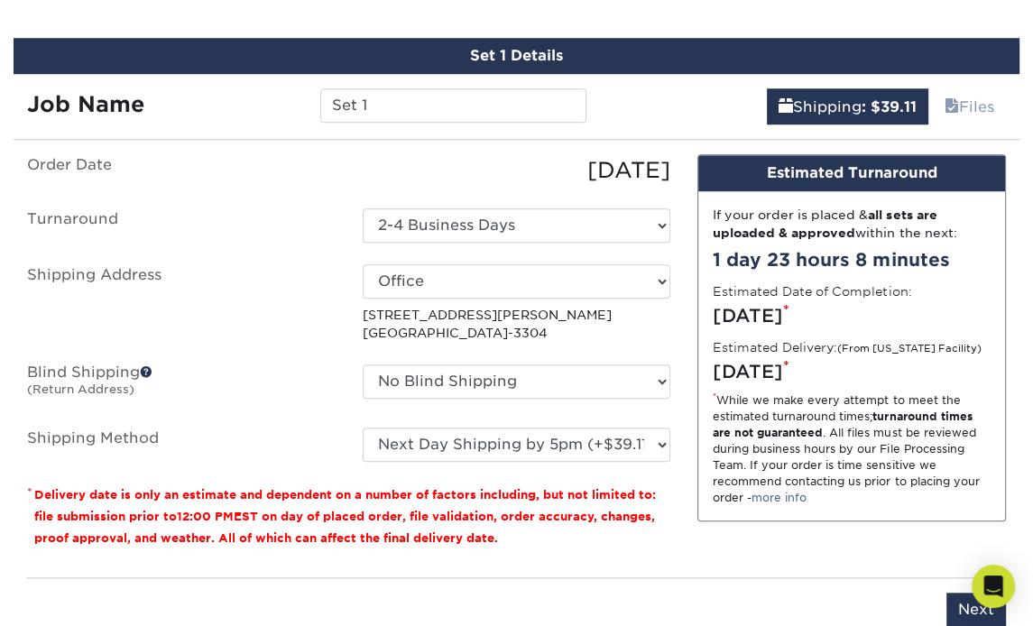
click at [330, 380] on ul "Order Date 10/04/2025 Turnaround Select One 2-4 Business Days Shipping Address …" at bounding box center [348, 308] width 643 height 308
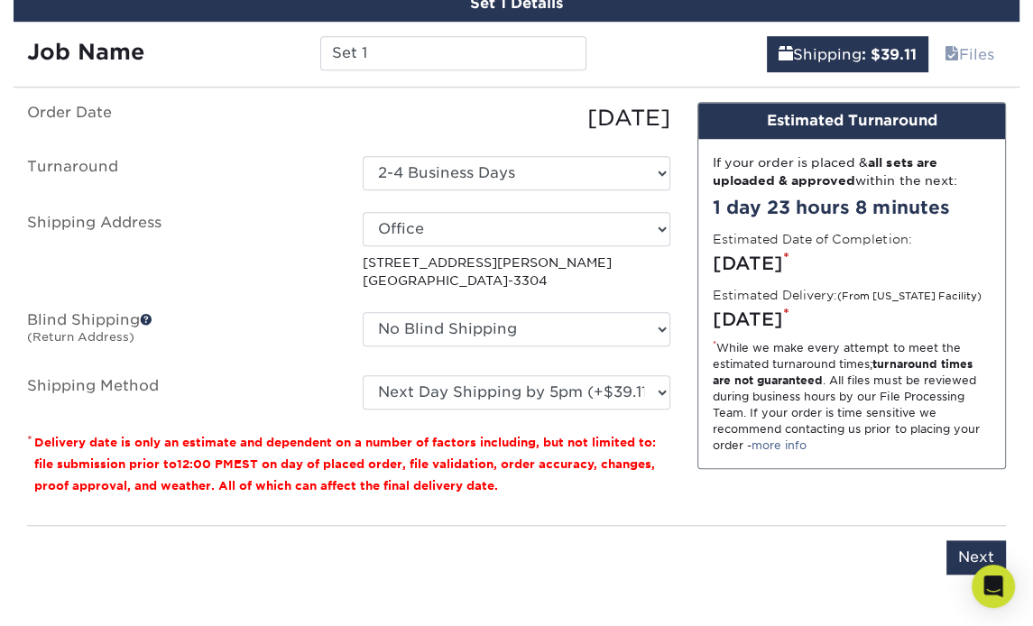
scroll to position [1121, 0]
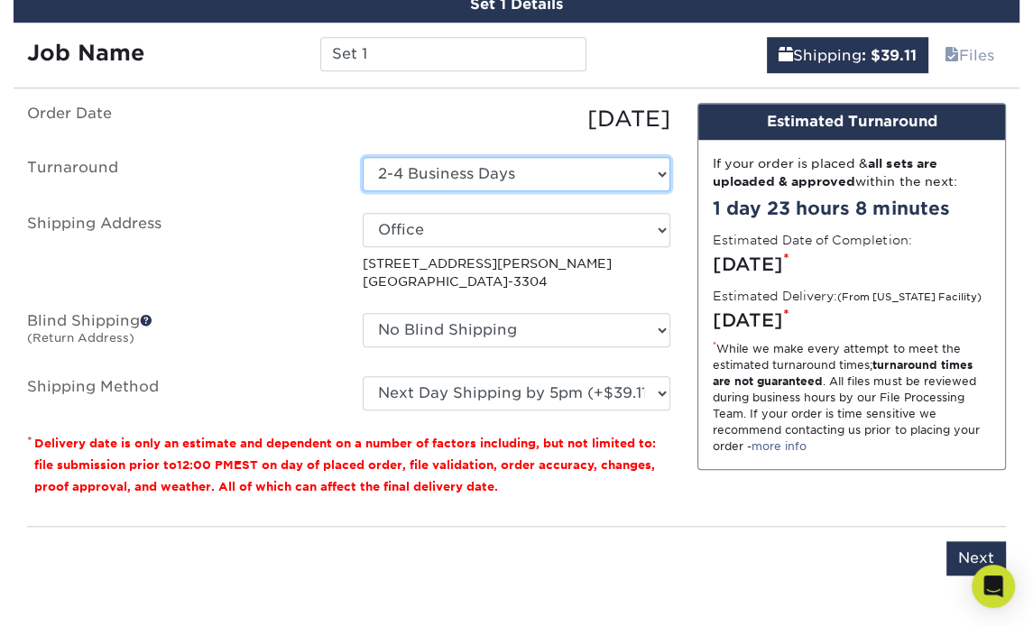
click at [485, 157] on select "Select One 2-4 Business Days" at bounding box center [517, 174] width 308 height 34
click at [279, 221] on label "Shipping Address" at bounding box center [181, 252] width 335 height 78
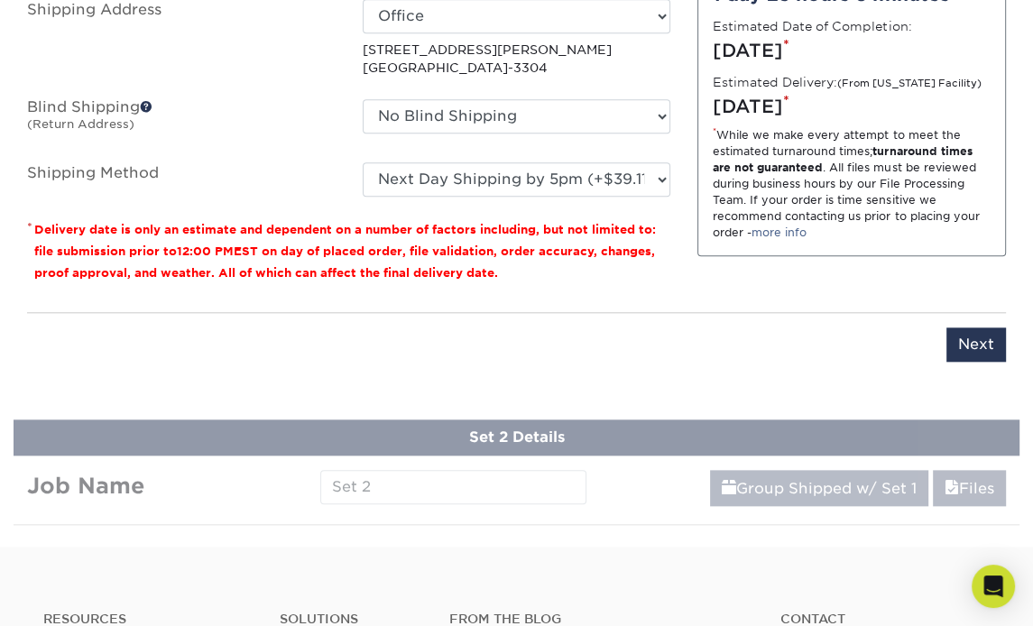
scroll to position [1334, 0]
click at [978, 328] on input "Next" at bounding box center [976, 345] width 60 height 34
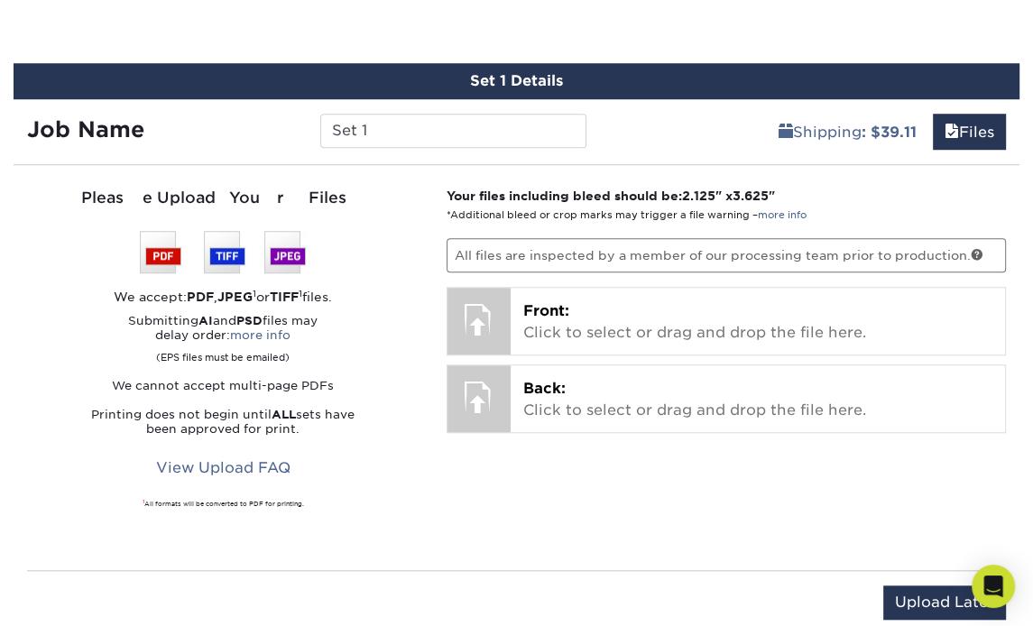
scroll to position [1043, 0]
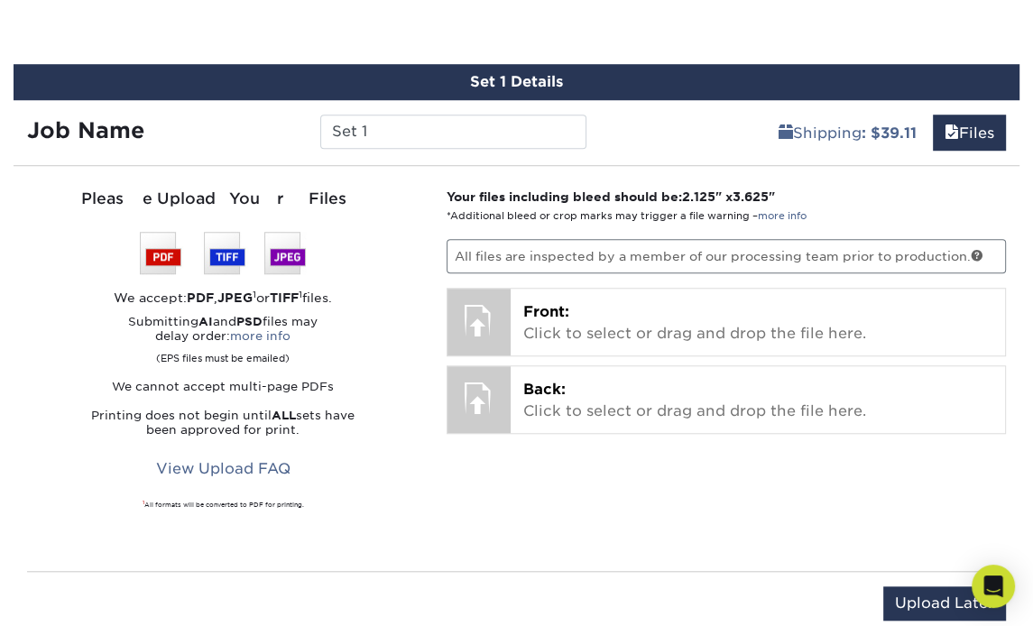
click at [538, 239] on p "All files are inspected by a member of our processing team prior to production." at bounding box center [725, 256] width 559 height 34
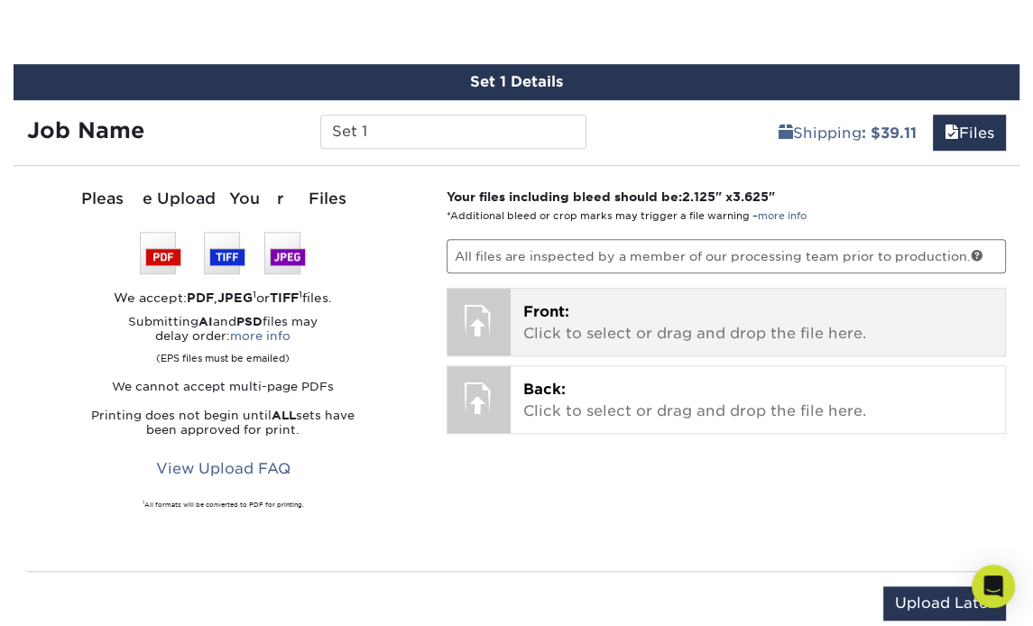
click at [544, 301] on p "Front: Click to select or drag and drop the file here." at bounding box center [757, 322] width 469 height 43
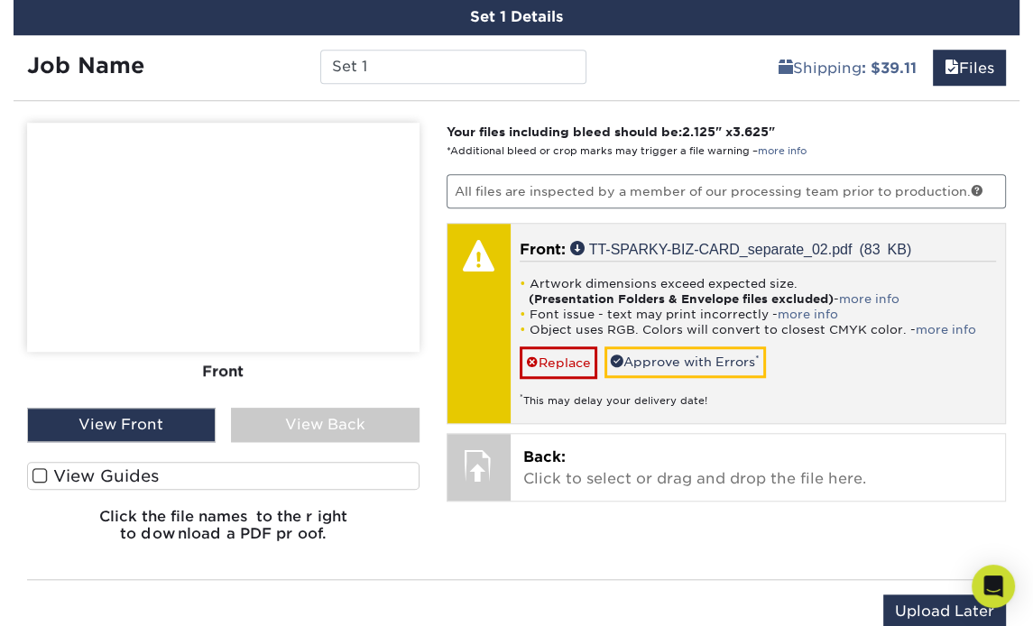
scroll to position [1117, 0]
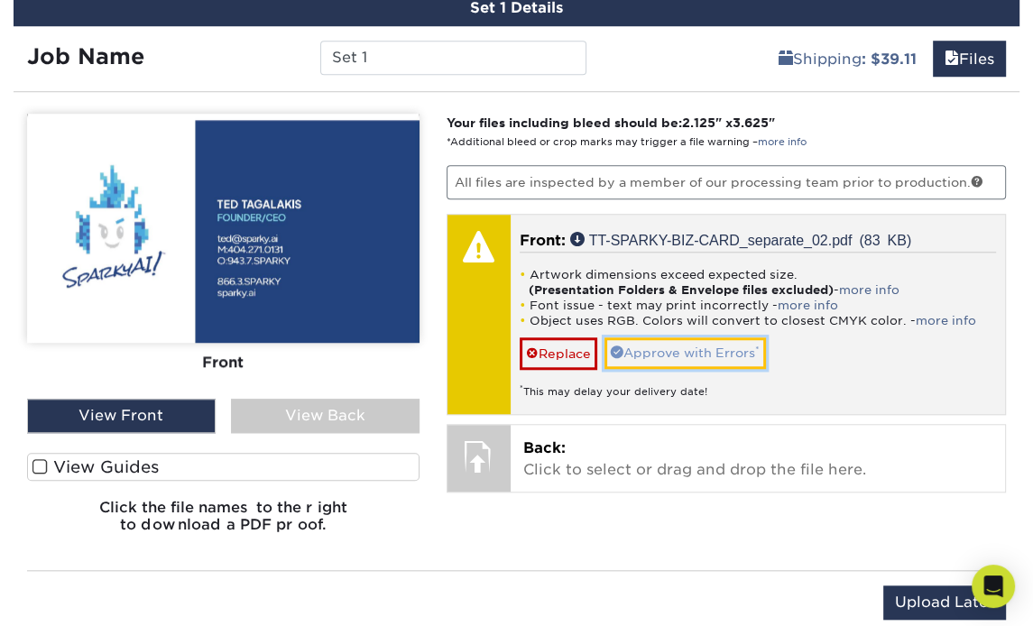
click at [694, 337] on link "Approve with Errors *" at bounding box center [684, 352] width 161 height 31
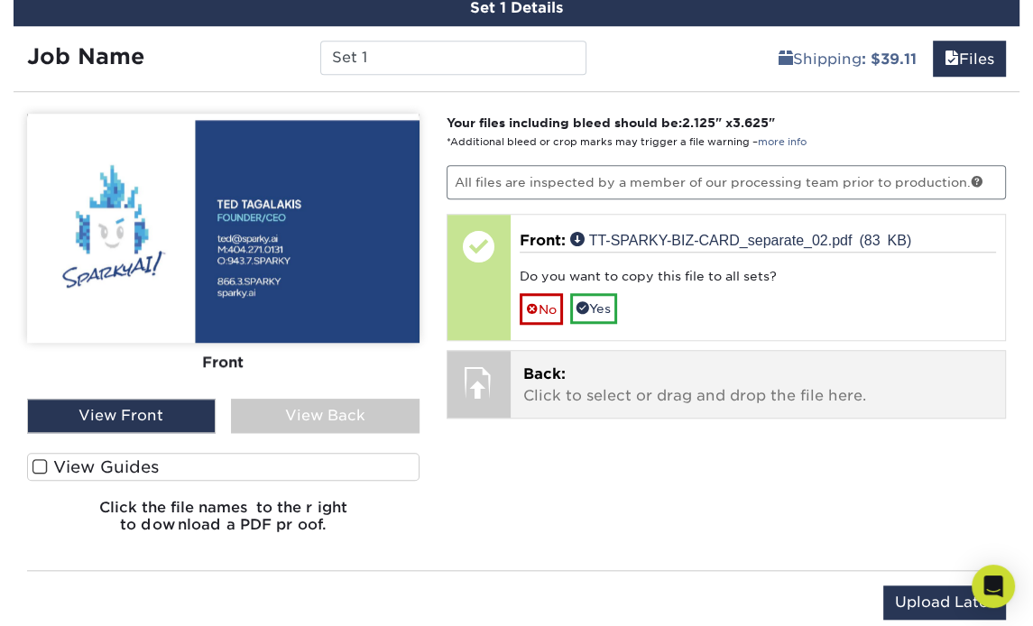
click at [547, 365] on span "Back:" at bounding box center [544, 373] width 42 height 17
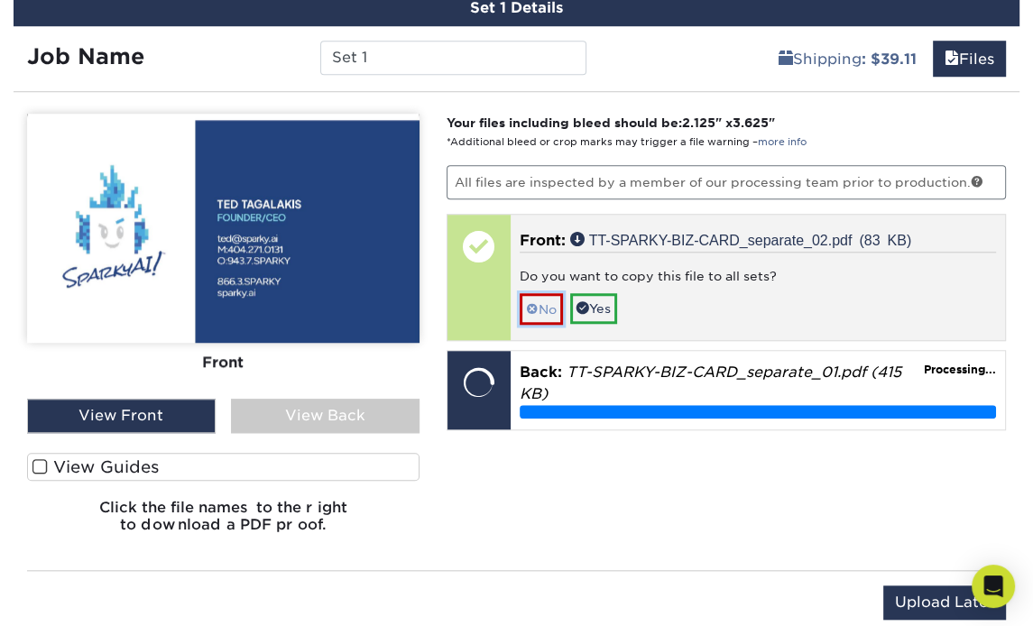
click at [539, 293] on link "No" at bounding box center [540, 309] width 43 height 32
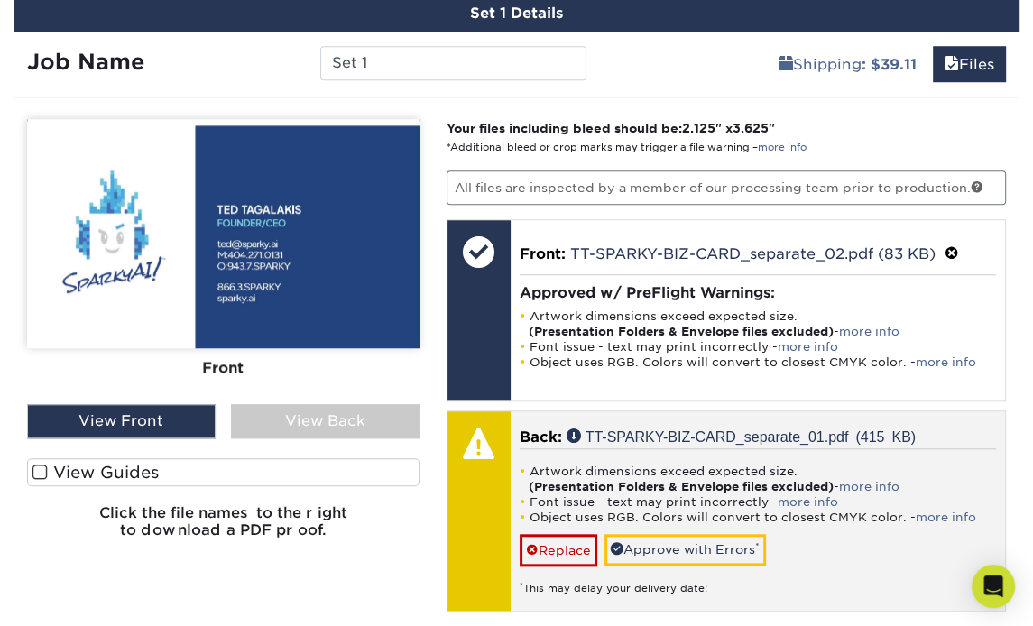
scroll to position [1111, 0]
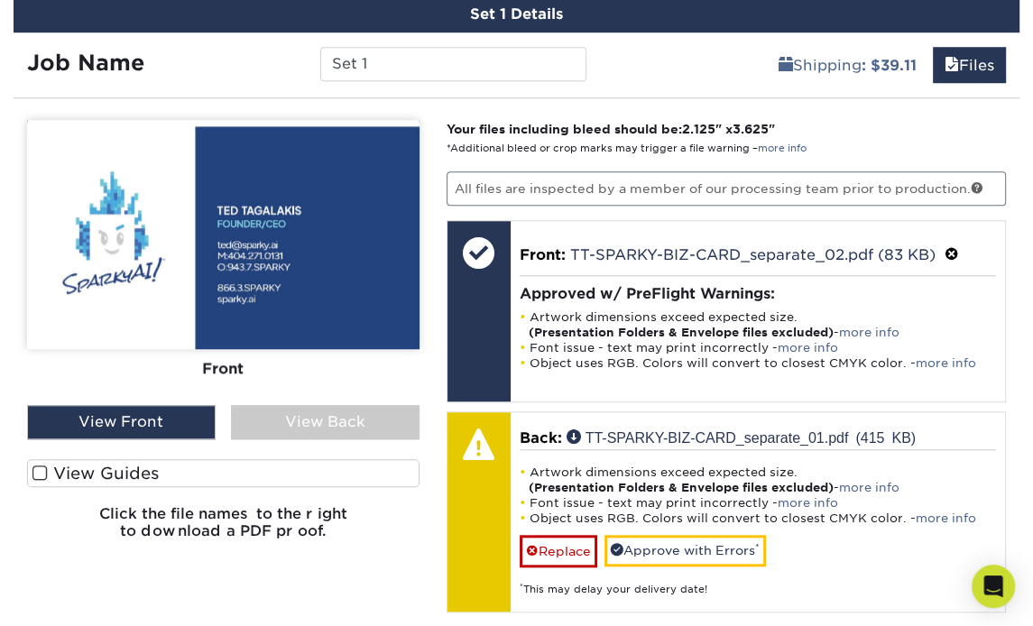
click at [140, 459] on label "View Guides" at bounding box center [223, 473] width 392 height 28
click at [0, 0] on input "View Guides" at bounding box center [0, 0] width 0 height 0
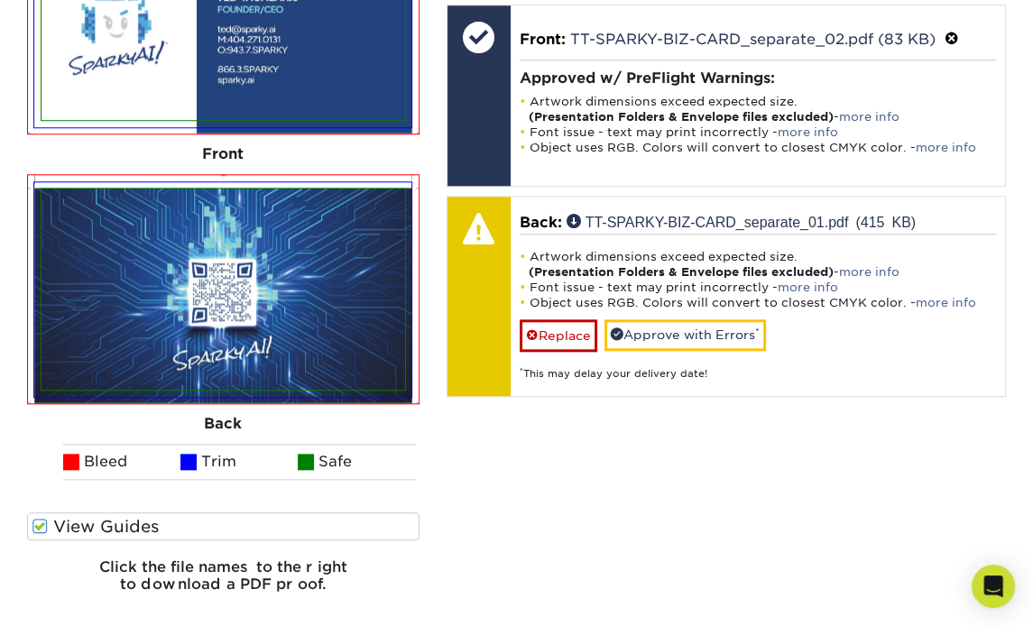
scroll to position [1346, 0]
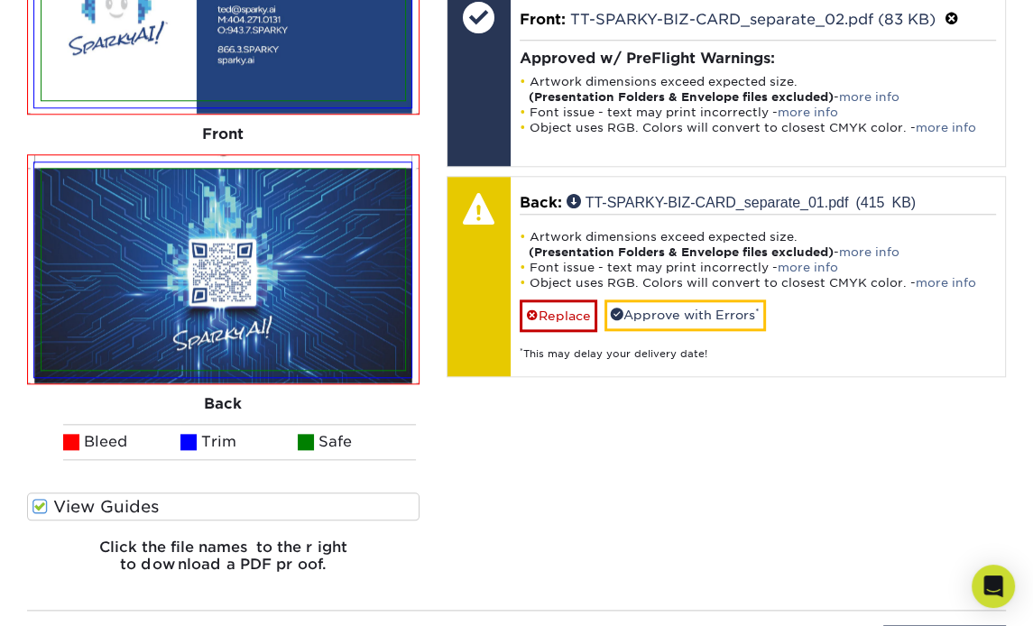
click at [46, 498] on span at bounding box center [39, 506] width 15 height 17
click at [0, 0] on input "View Guides" at bounding box center [0, 0] width 0 height 0
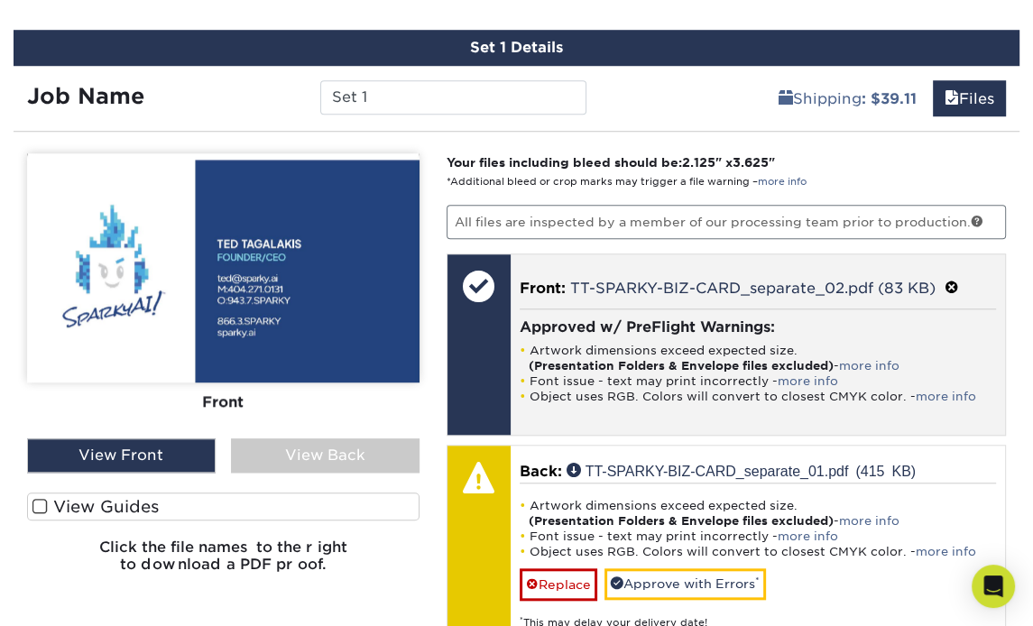
click at [952, 280] on span at bounding box center [951, 288] width 14 height 17
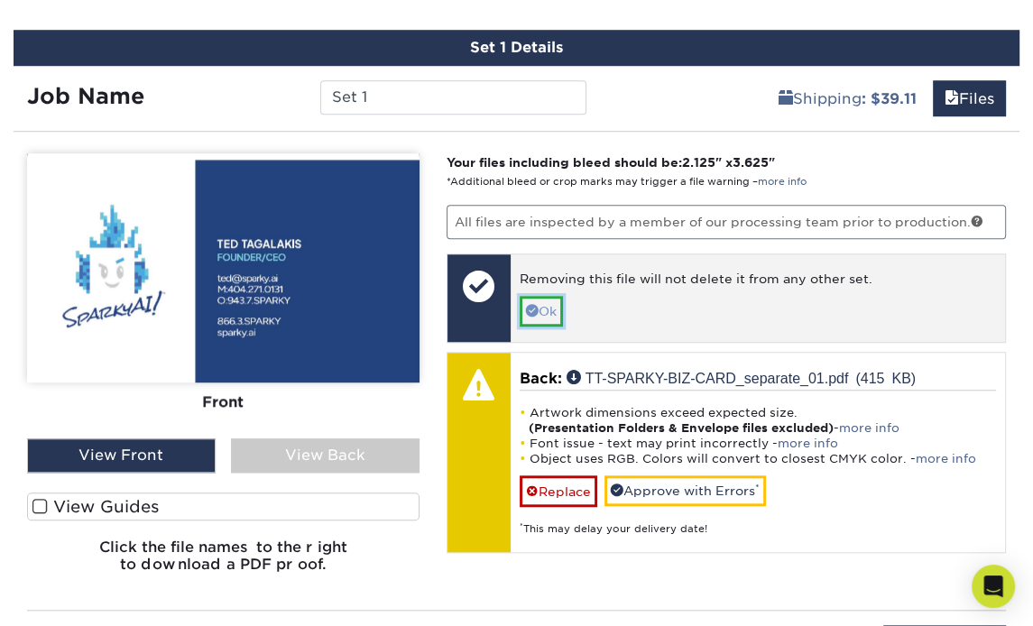
click at [541, 296] on link "Ok" at bounding box center [540, 311] width 43 height 31
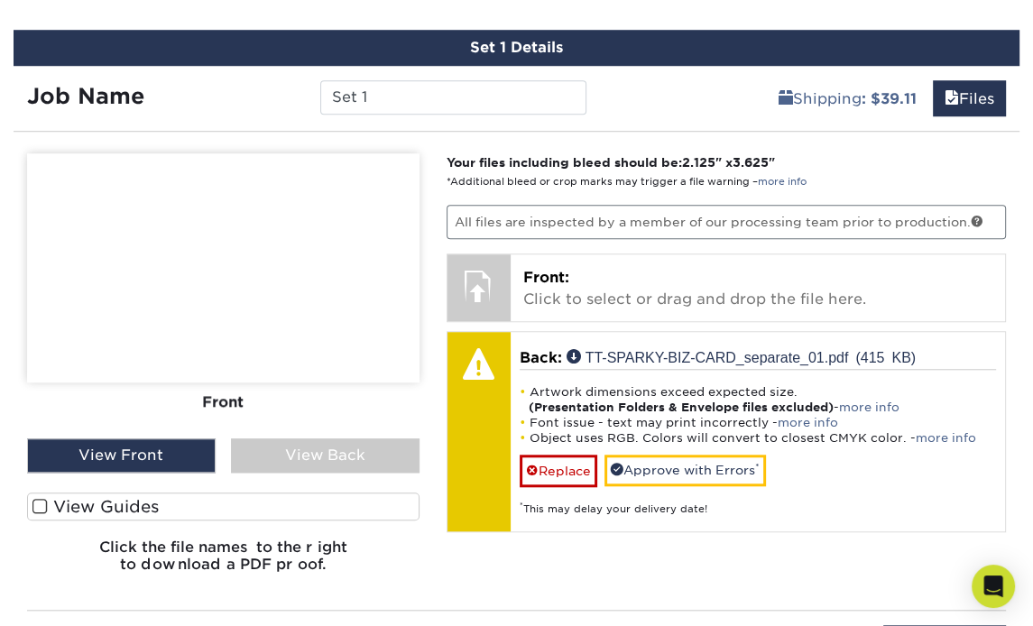
click at [288, 438] on div "View Back" at bounding box center [325, 455] width 188 height 34
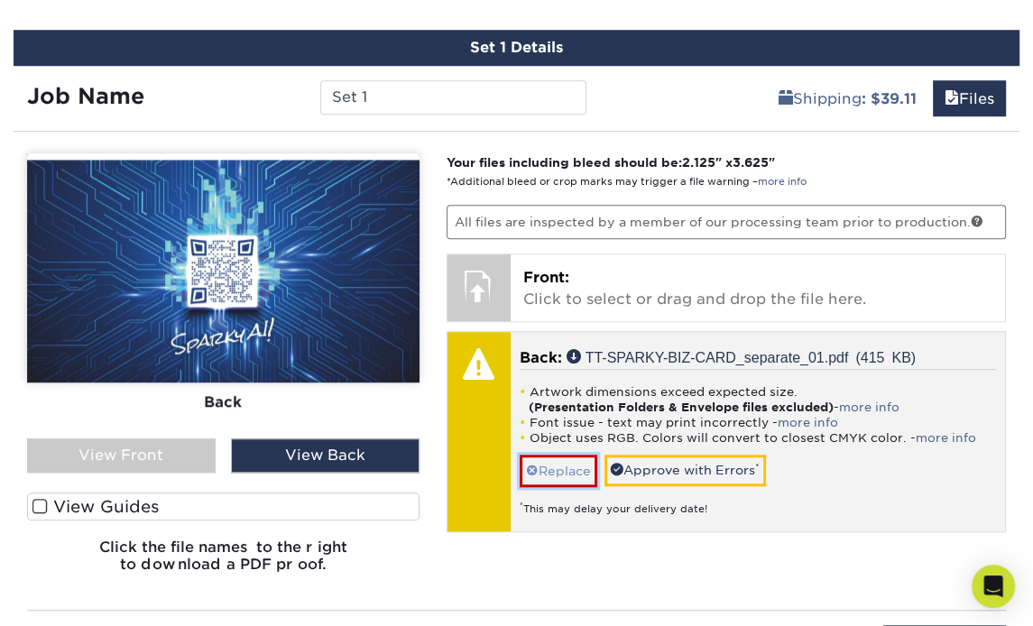
click at [556, 455] on link "Replace" at bounding box center [558, 471] width 78 height 32
